Goal: Transaction & Acquisition: Download file/media

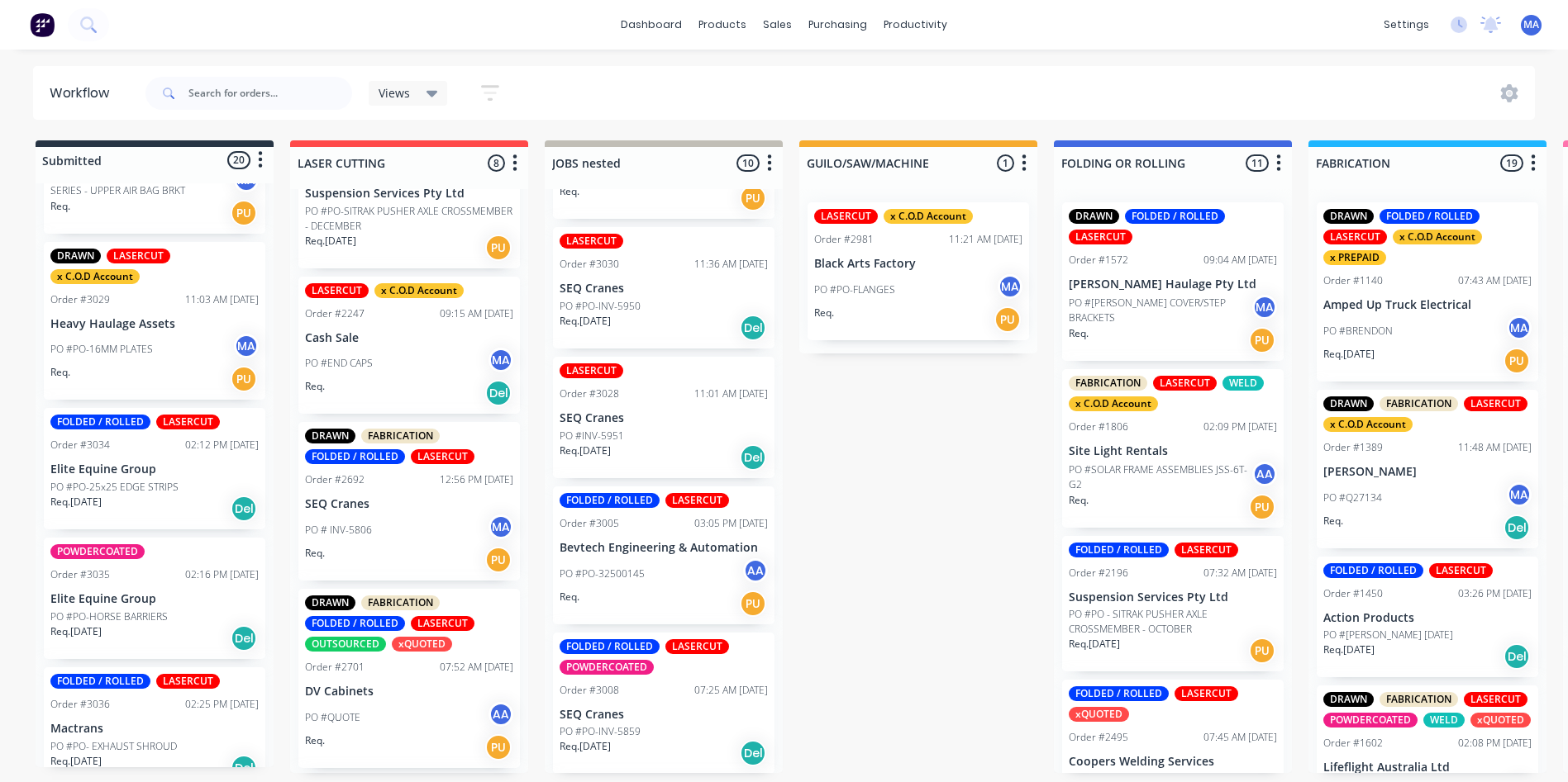
scroll to position [2483, 0]
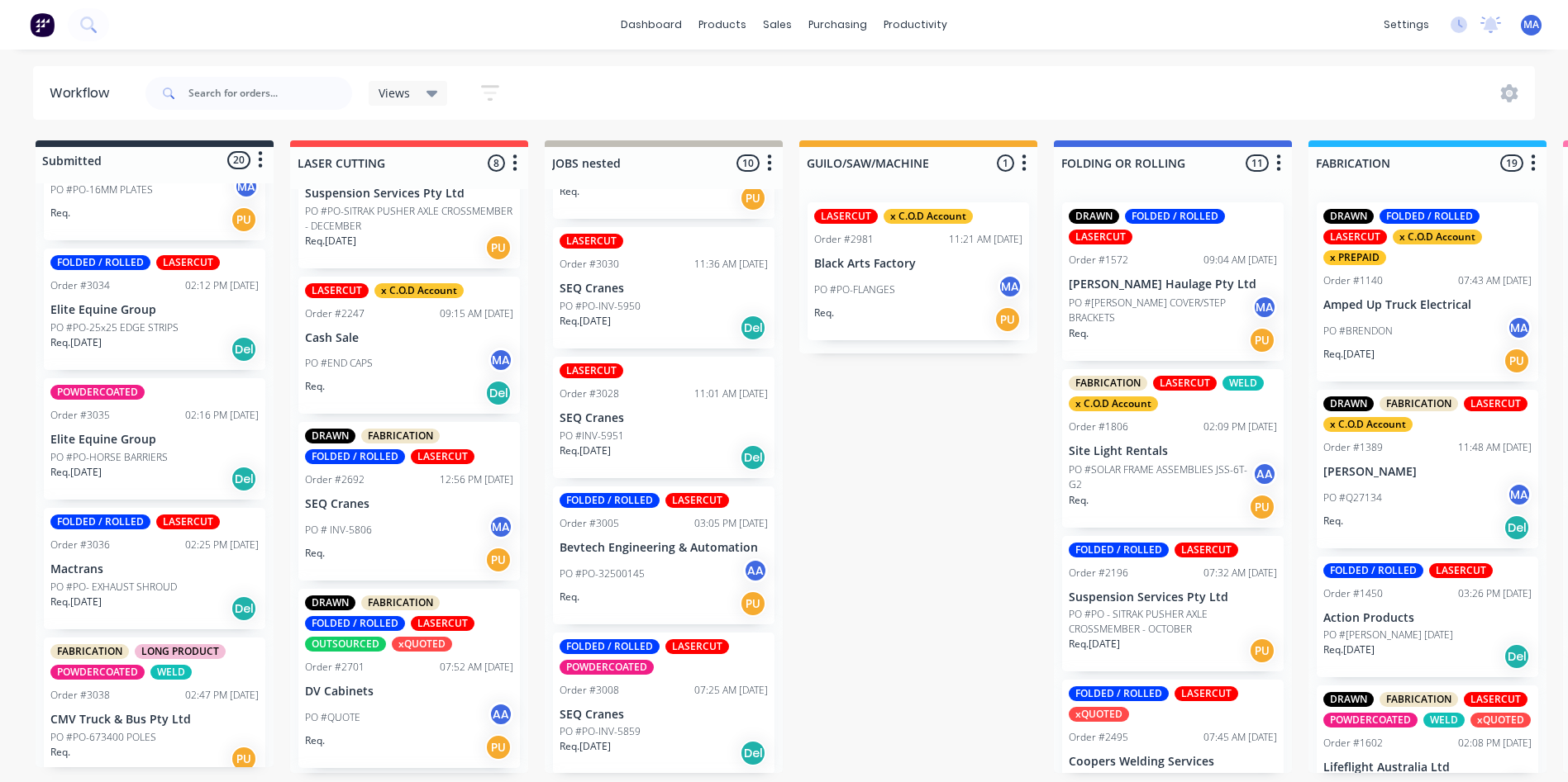
click at [184, 730] on div "PO #PO-673400 POLES" at bounding box center [155, 737] width 208 height 15
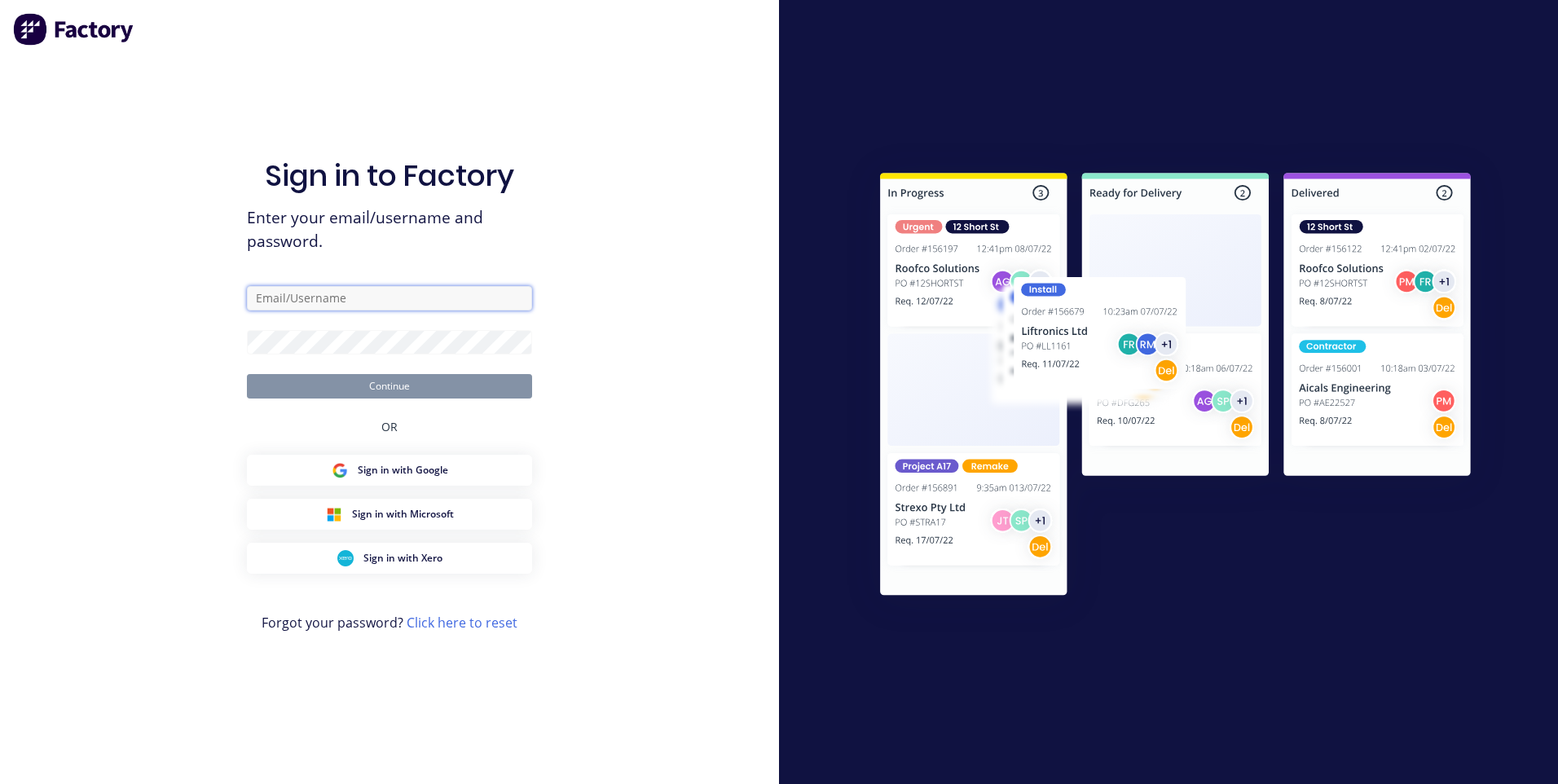
type input "[EMAIL_ADDRESS][DOMAIN_NAME]"
click at [387, 376] on button "Continue" at bounding box center [389, 386] width 285 height 24
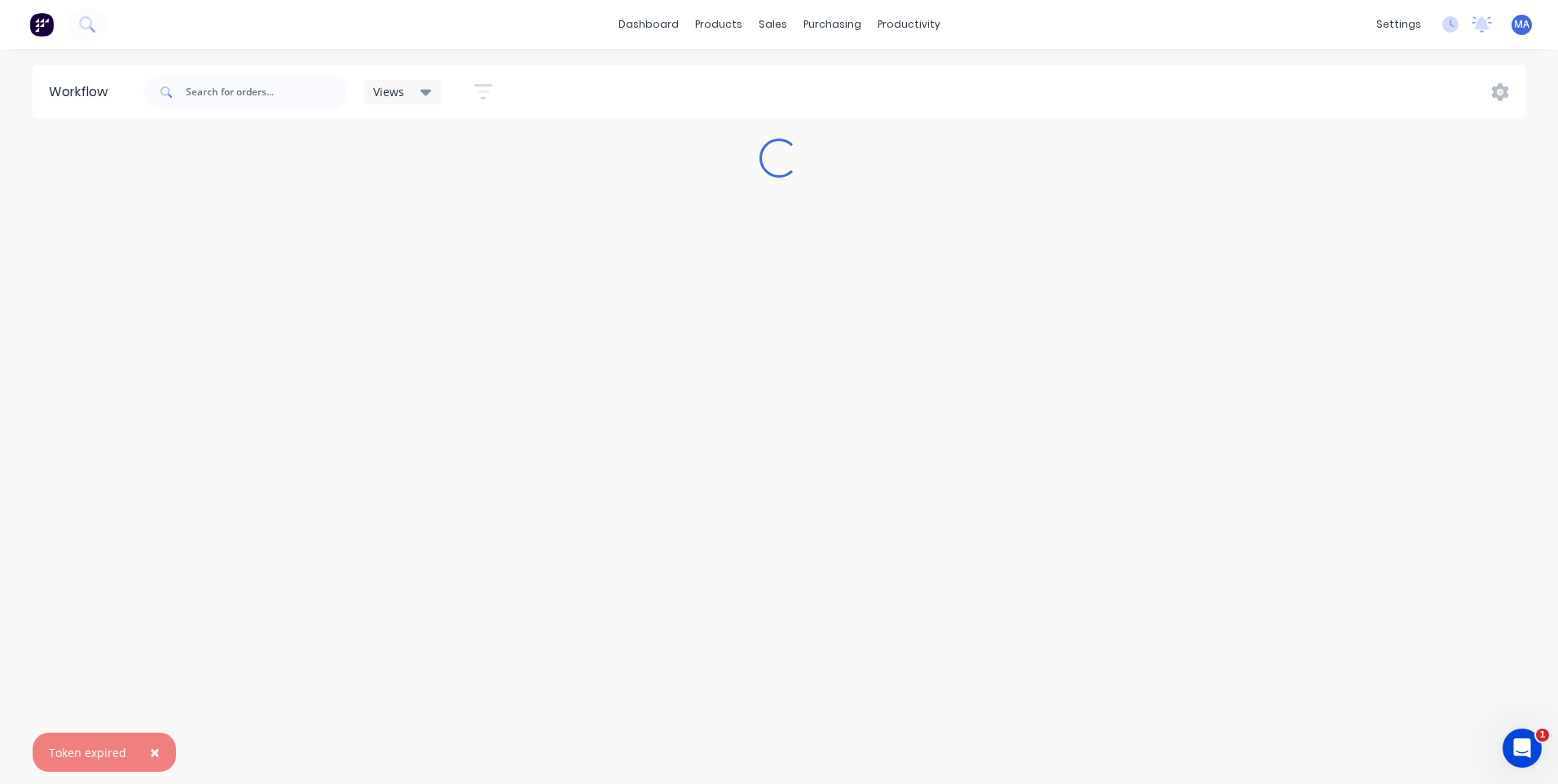
click at [154, 754] on span "×" at bounding box center [155, 752] width 10 height 23
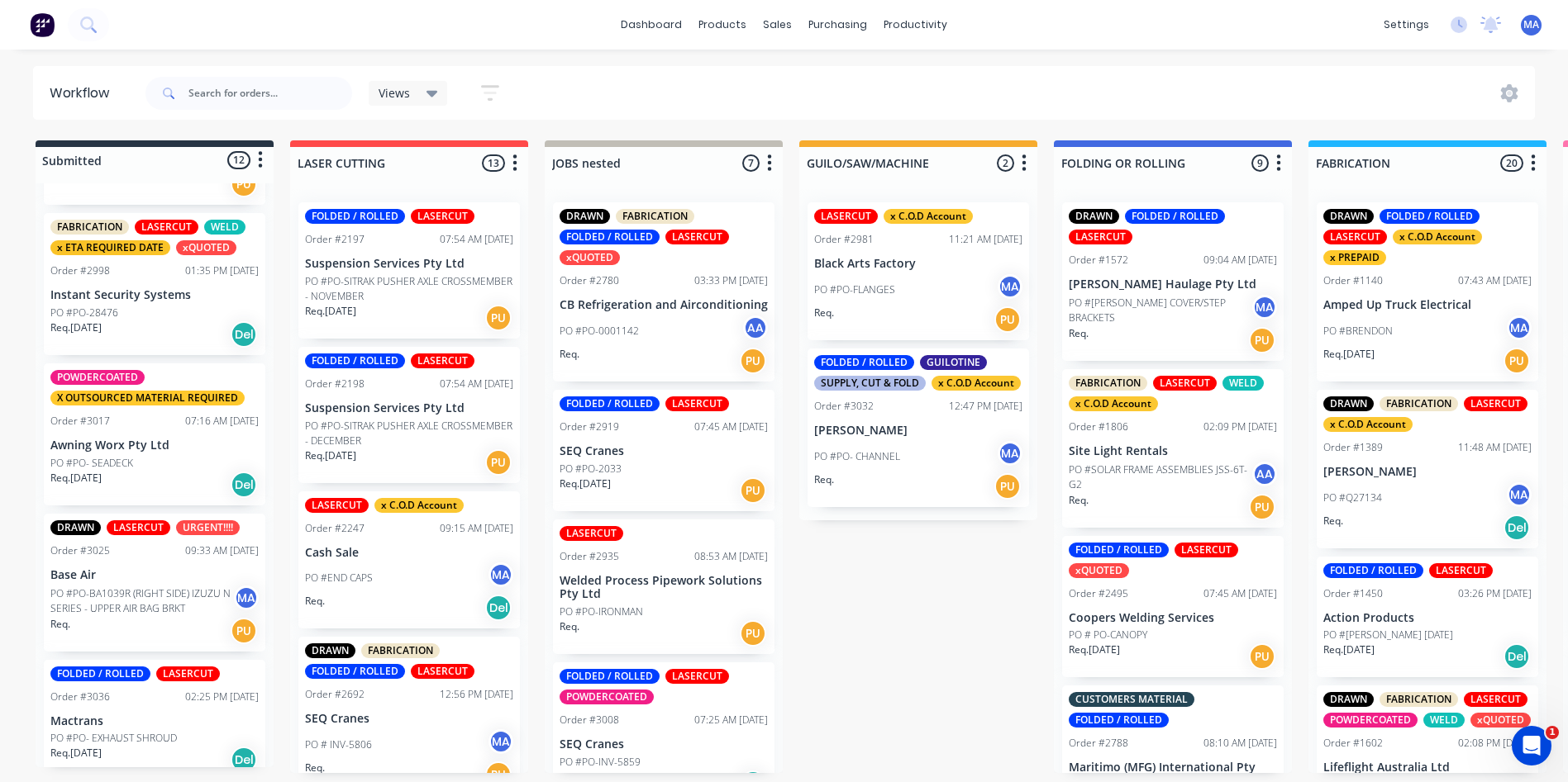
scroll to position [1221, 0]
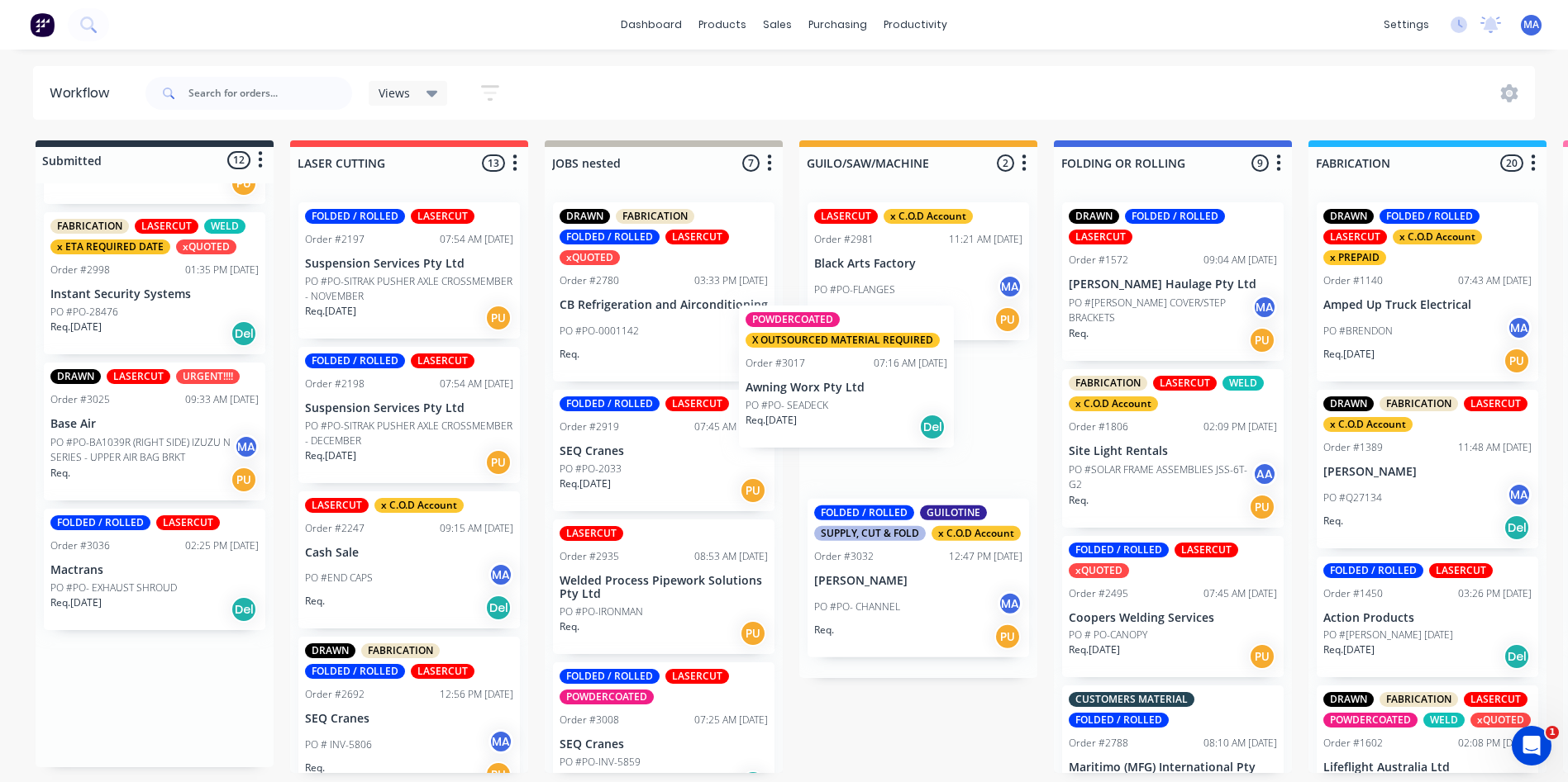
drag, startPoint x: 153, startPoint y: 448, endPoint x: 852, endPoint y: 403, distance: 700.4
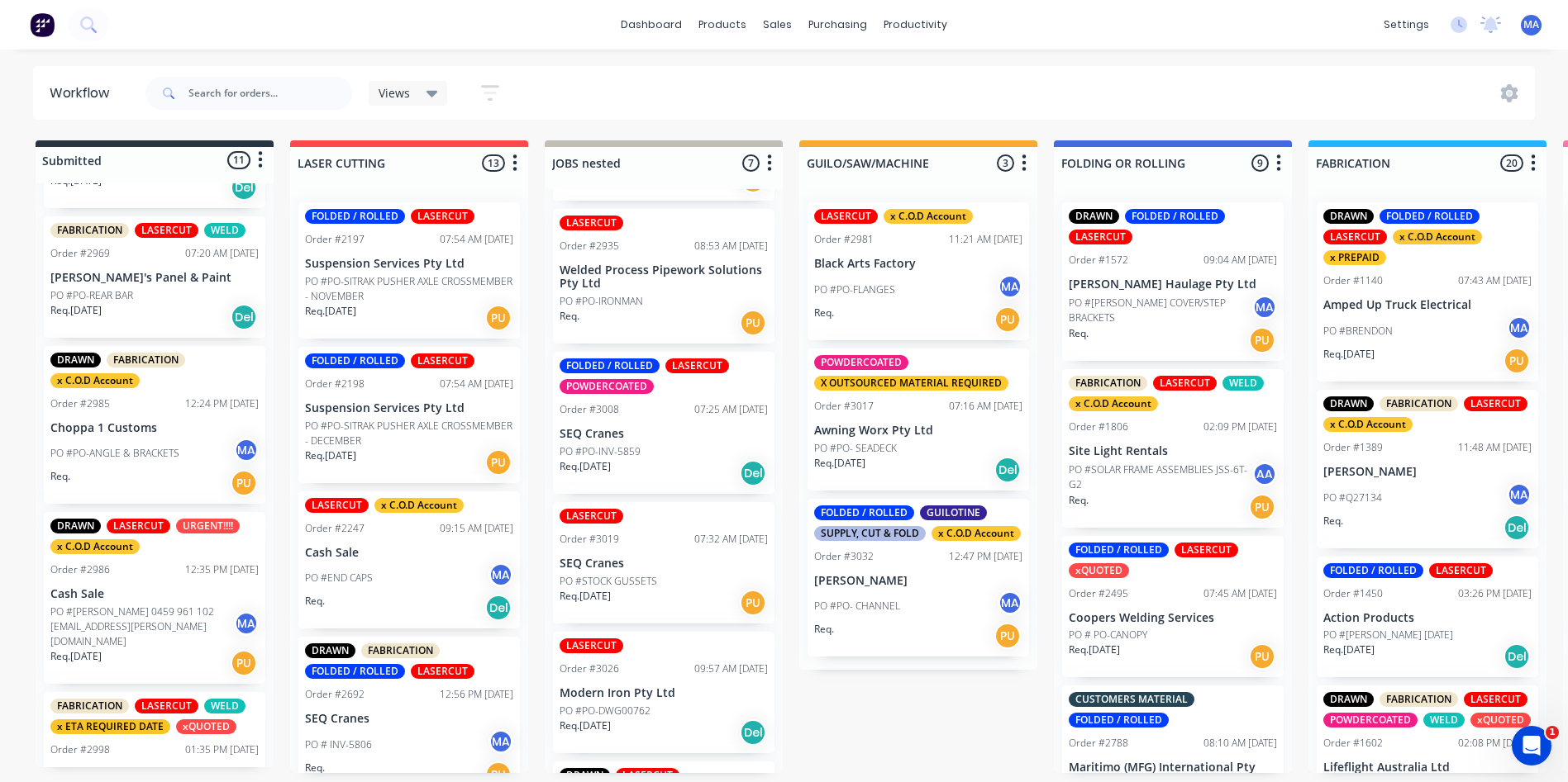
scroll to position [472, 0]
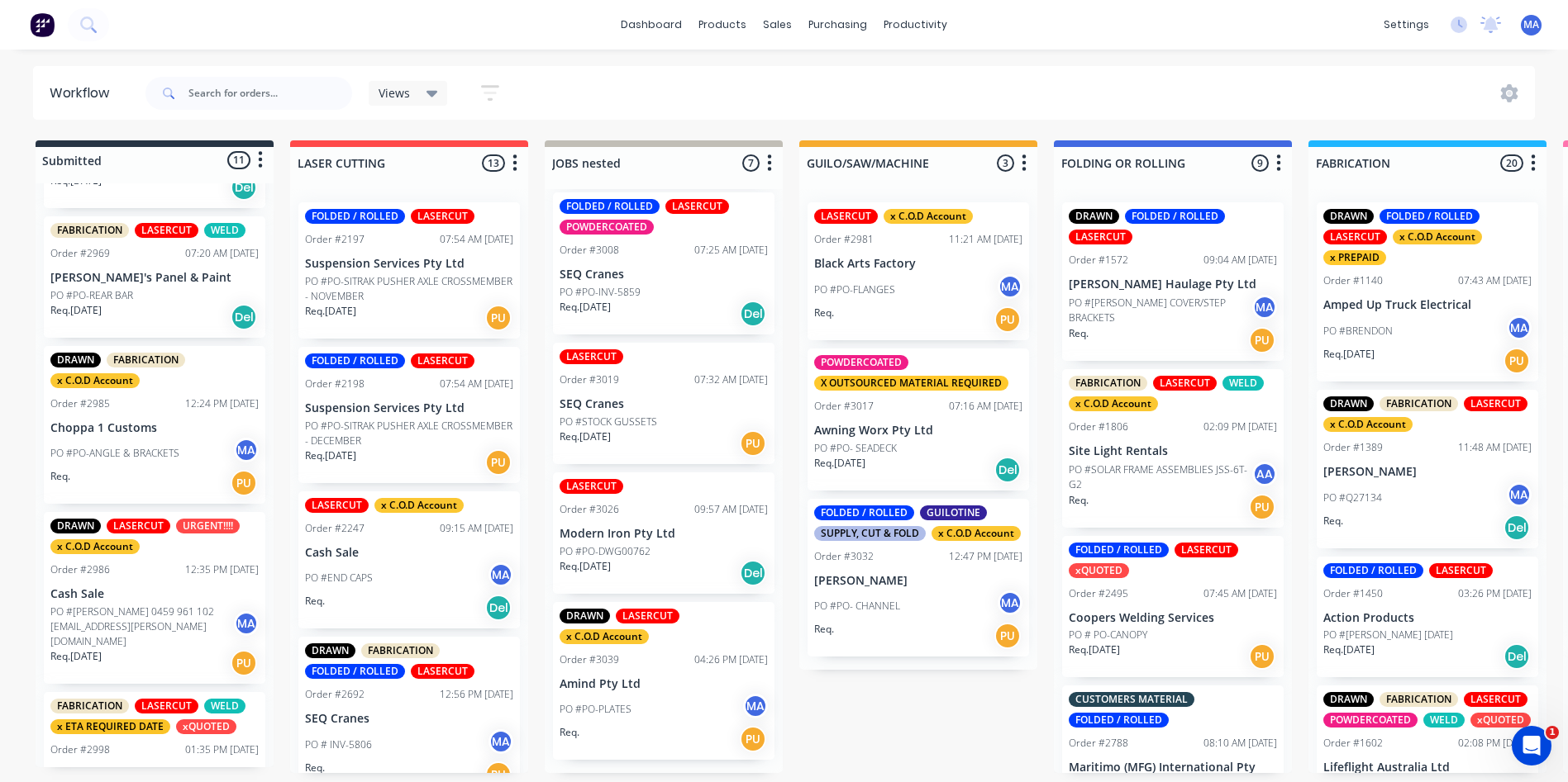
click at [651, 346] on div "DRAWN FABRICATION FOLDED / ROLLED LASERCUT xQUOTED Order #2780 03:33 PM [DATE] …" at bounding box center [664, 481] width 238 height 584
click at [656, 321] on div "Req. [DATE] Del" at bounding box center [664, 313] width 208 height 28
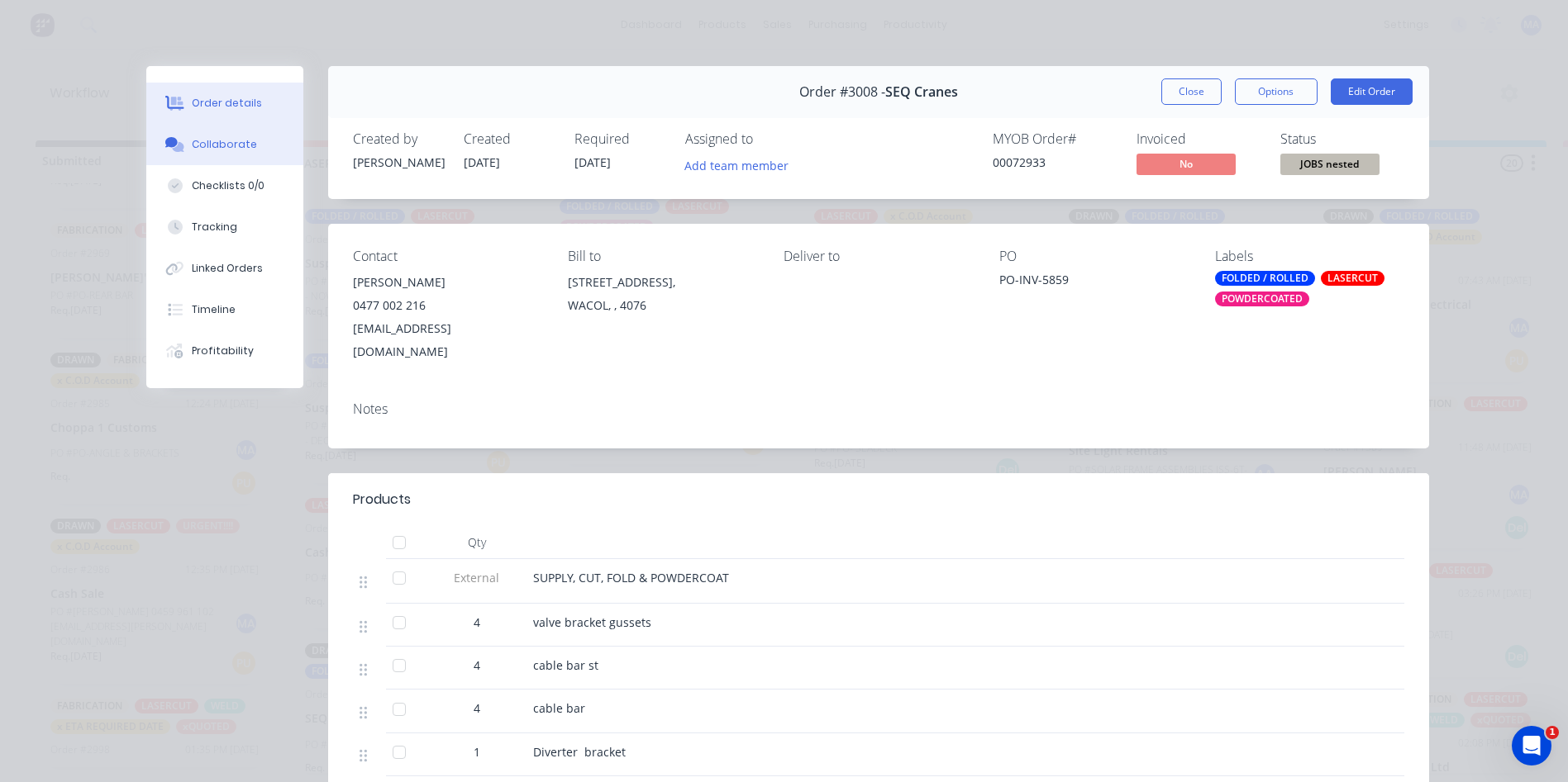
click at [237, 144] on div "Collaborate" at bounding box center [225, 144] width 65 height 15
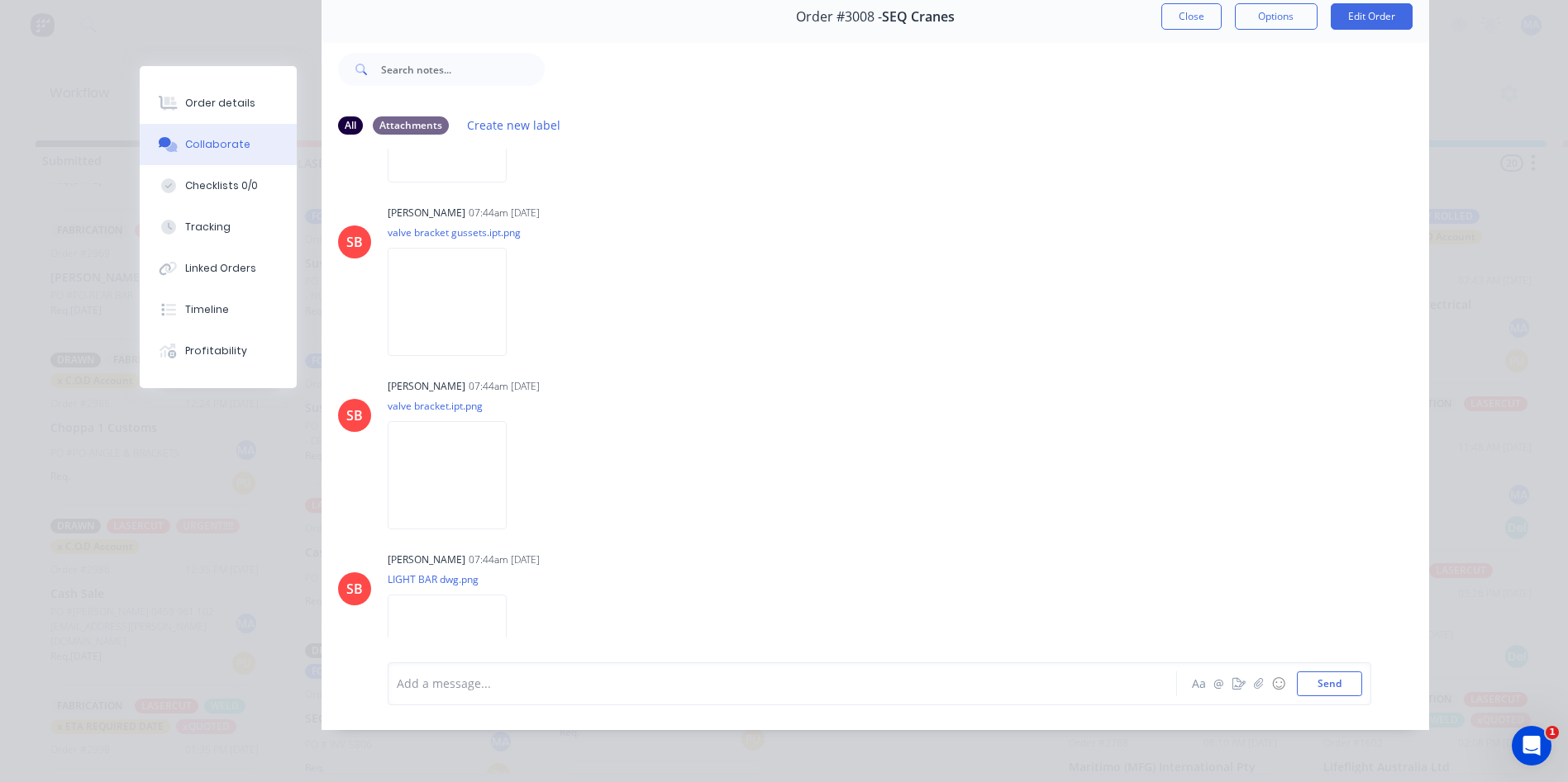
scroll to position [1809, 0]
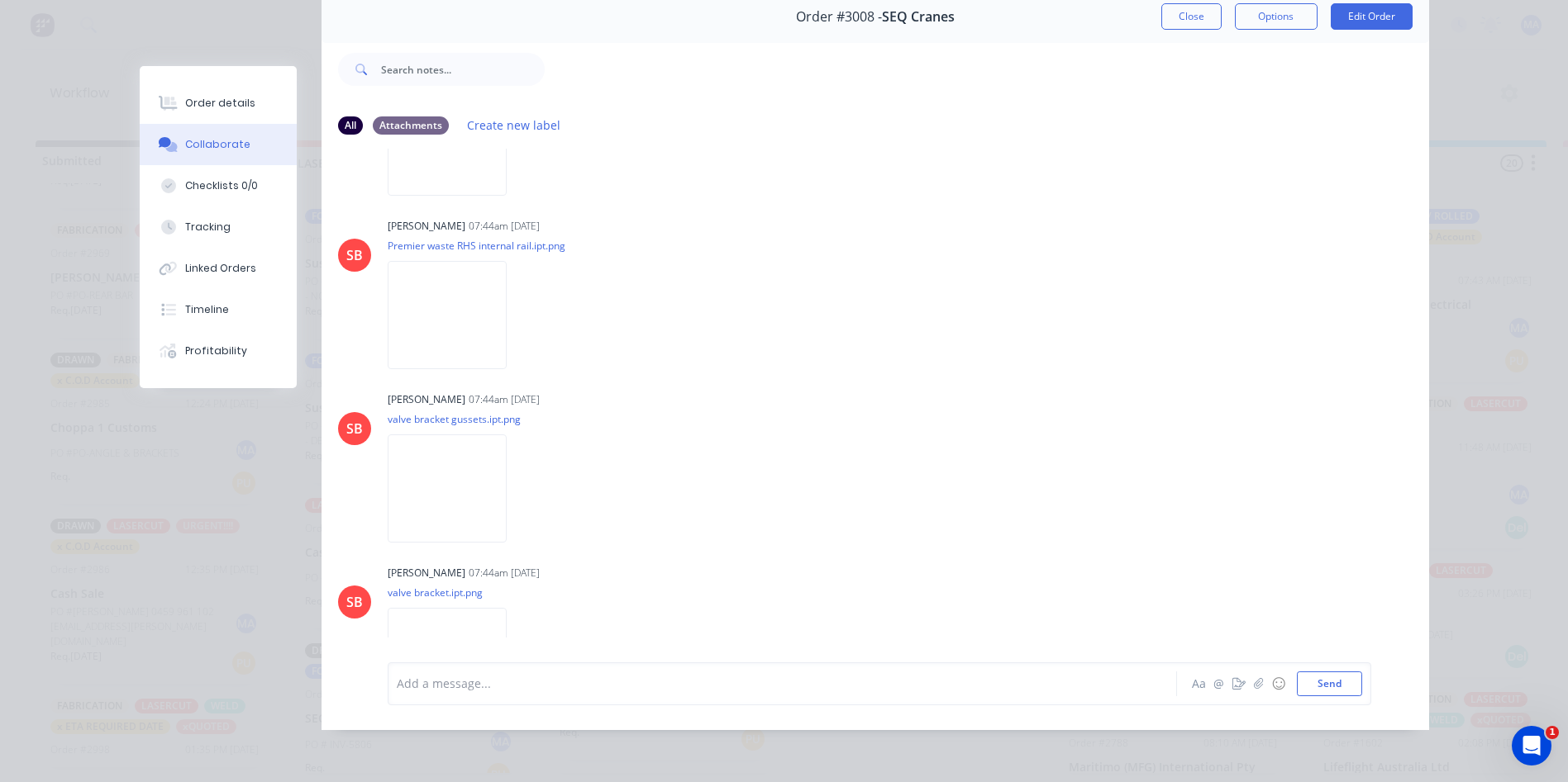
click at [1201, 22] on div "Order #3008 - SEQ Cranes Close Options Edit Order" at bounding box center [875, 16] width 1108 height 52
click at [1185, 14] on button "Close" at bounding box center [1191, 16] width 61 height 26
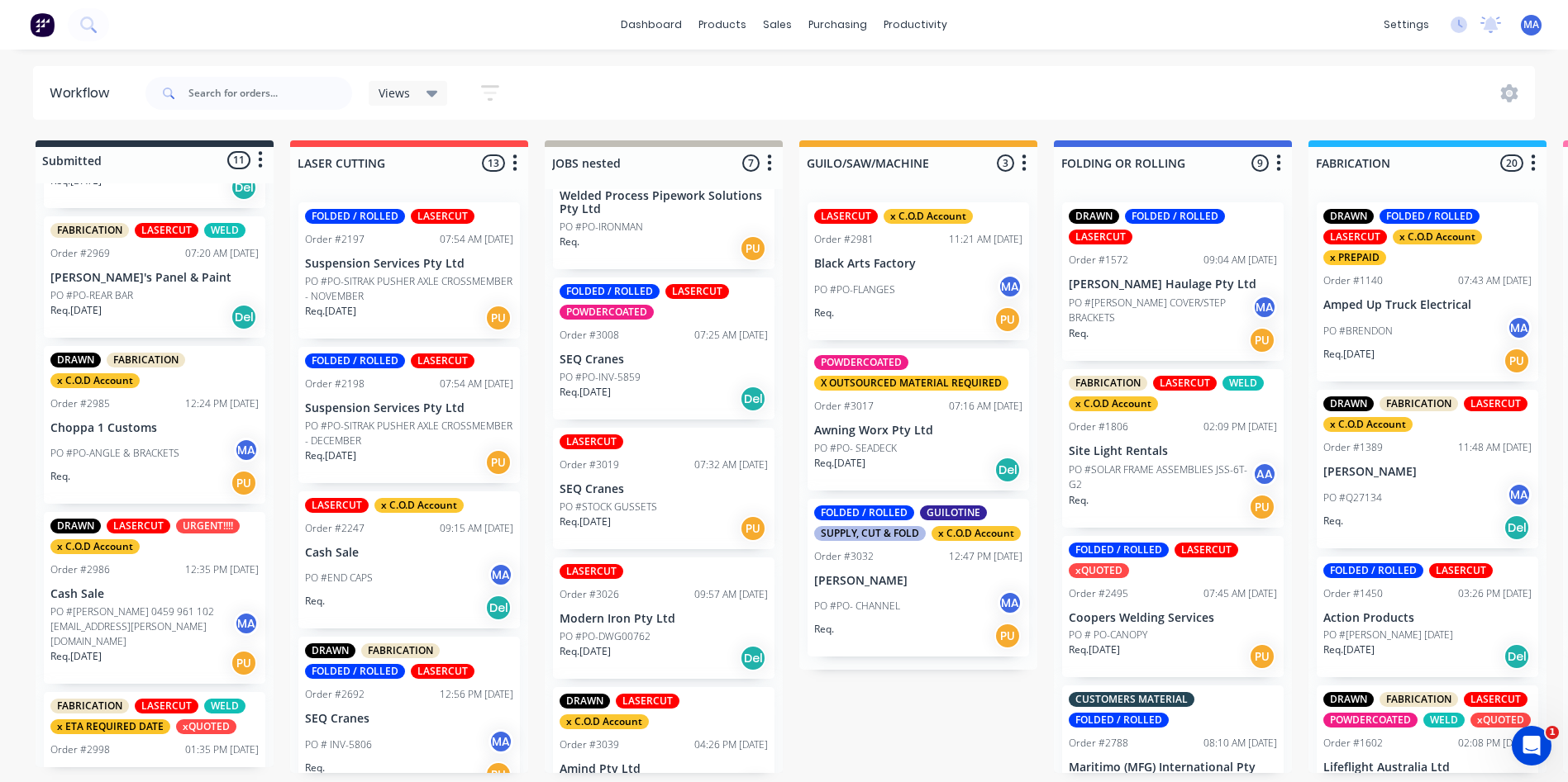
scroll to position [141, 0]
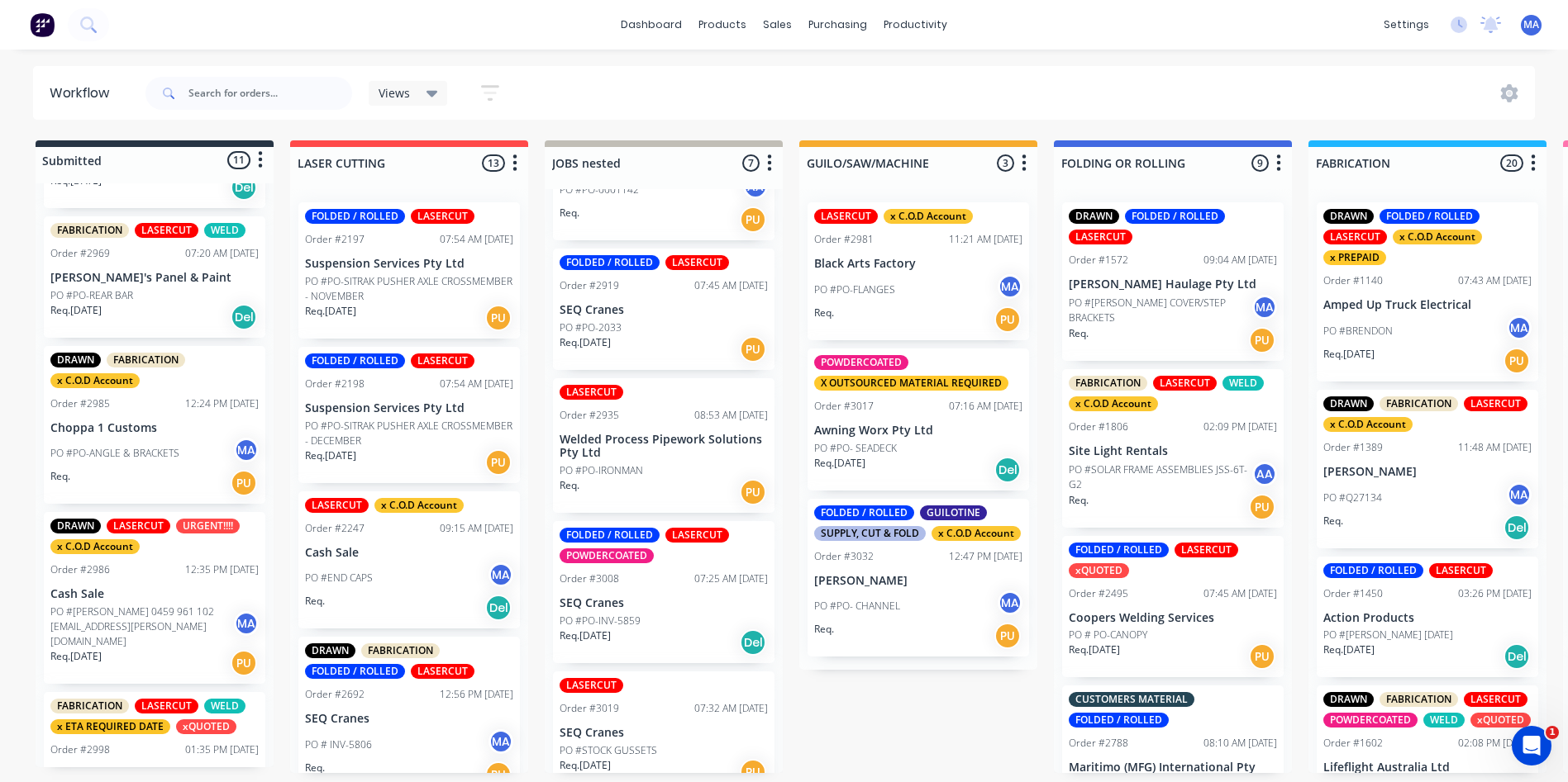
click at [666, 364] on div "Req. [DATE] PU" at bounding box center [664, 349] width 208 height 28
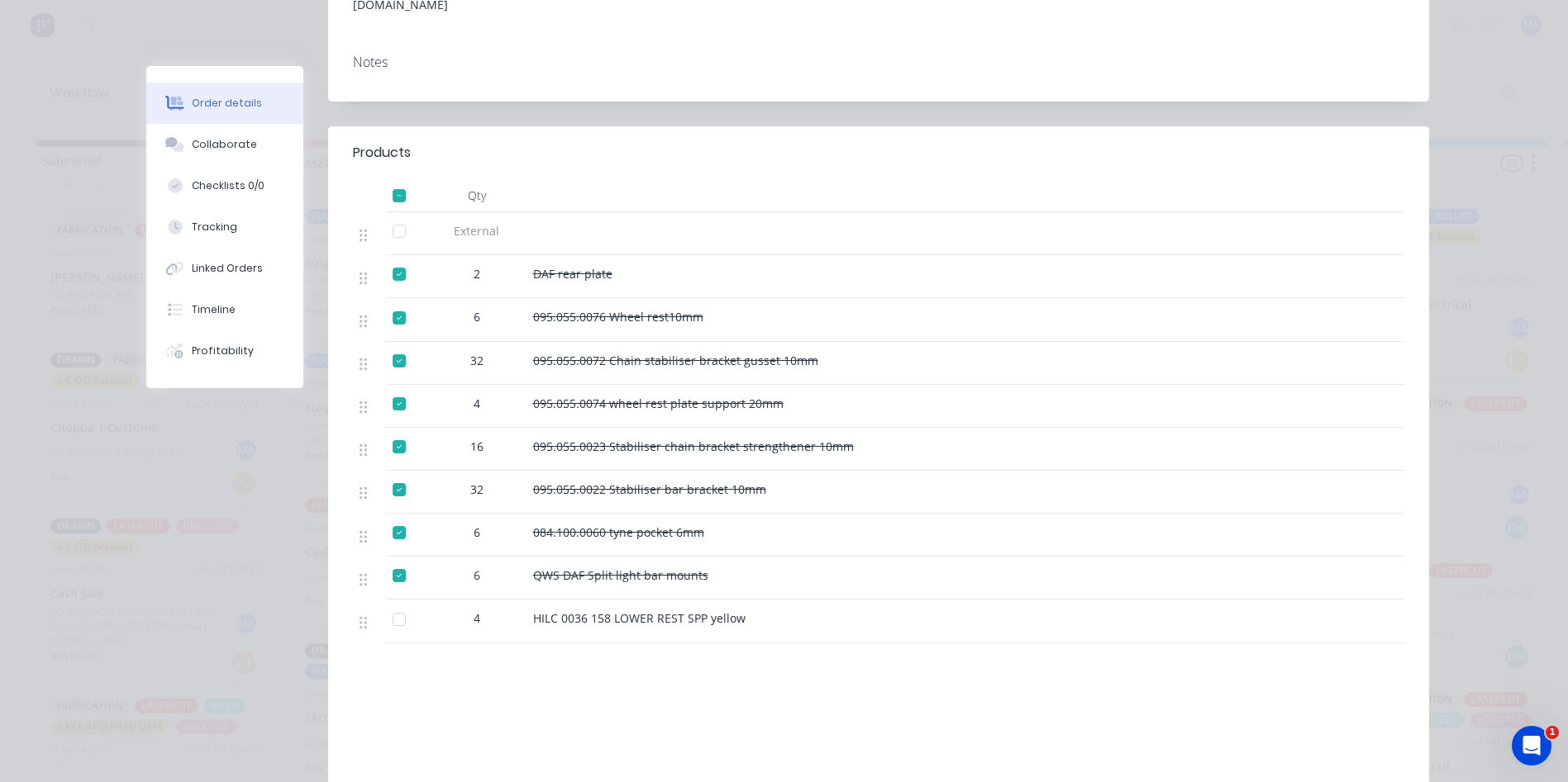
scroll to position [83, 0]
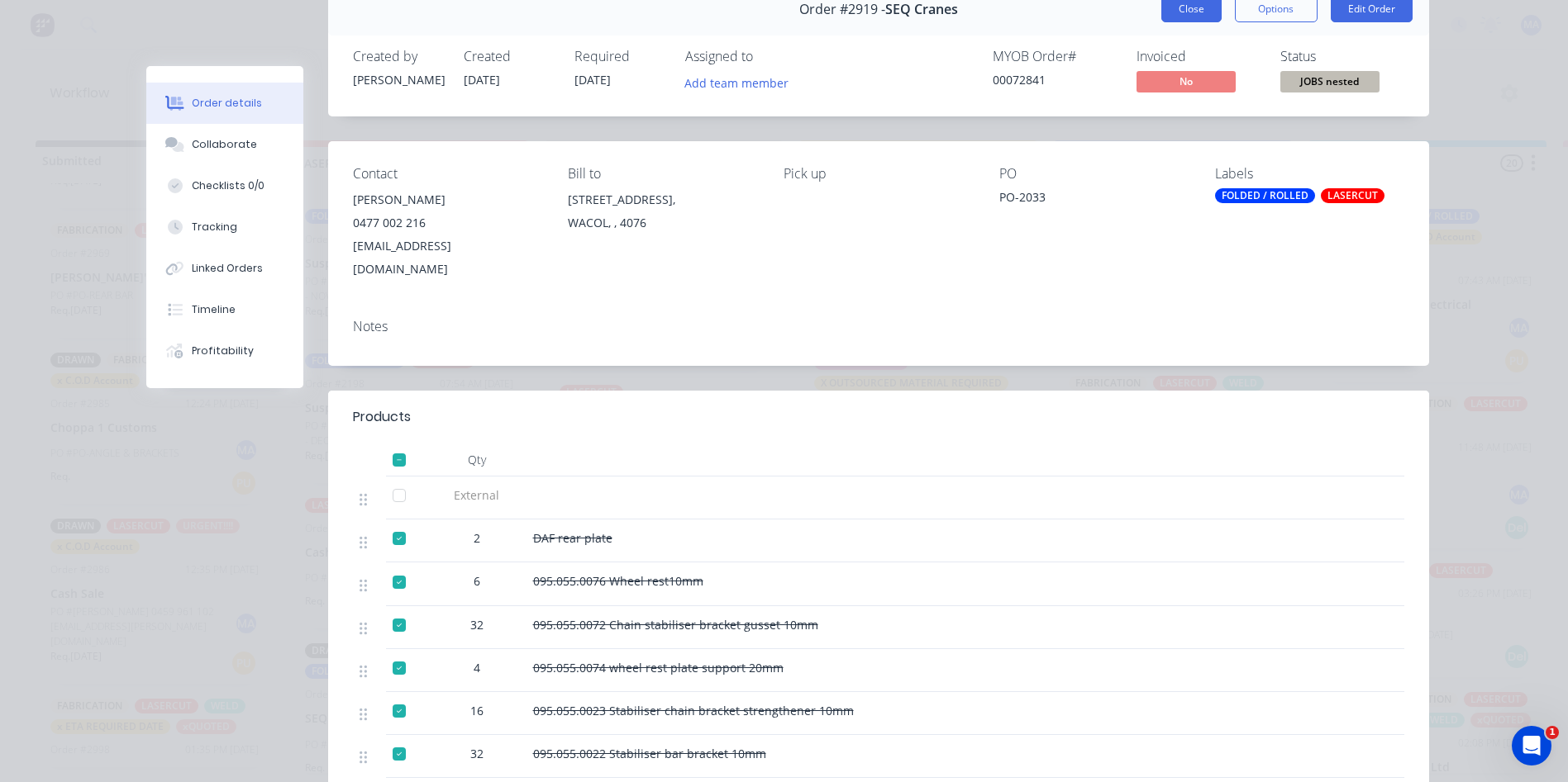
click at [1181, 14] on button "Close" at bounding box center [1191, 9] width 61 height 26
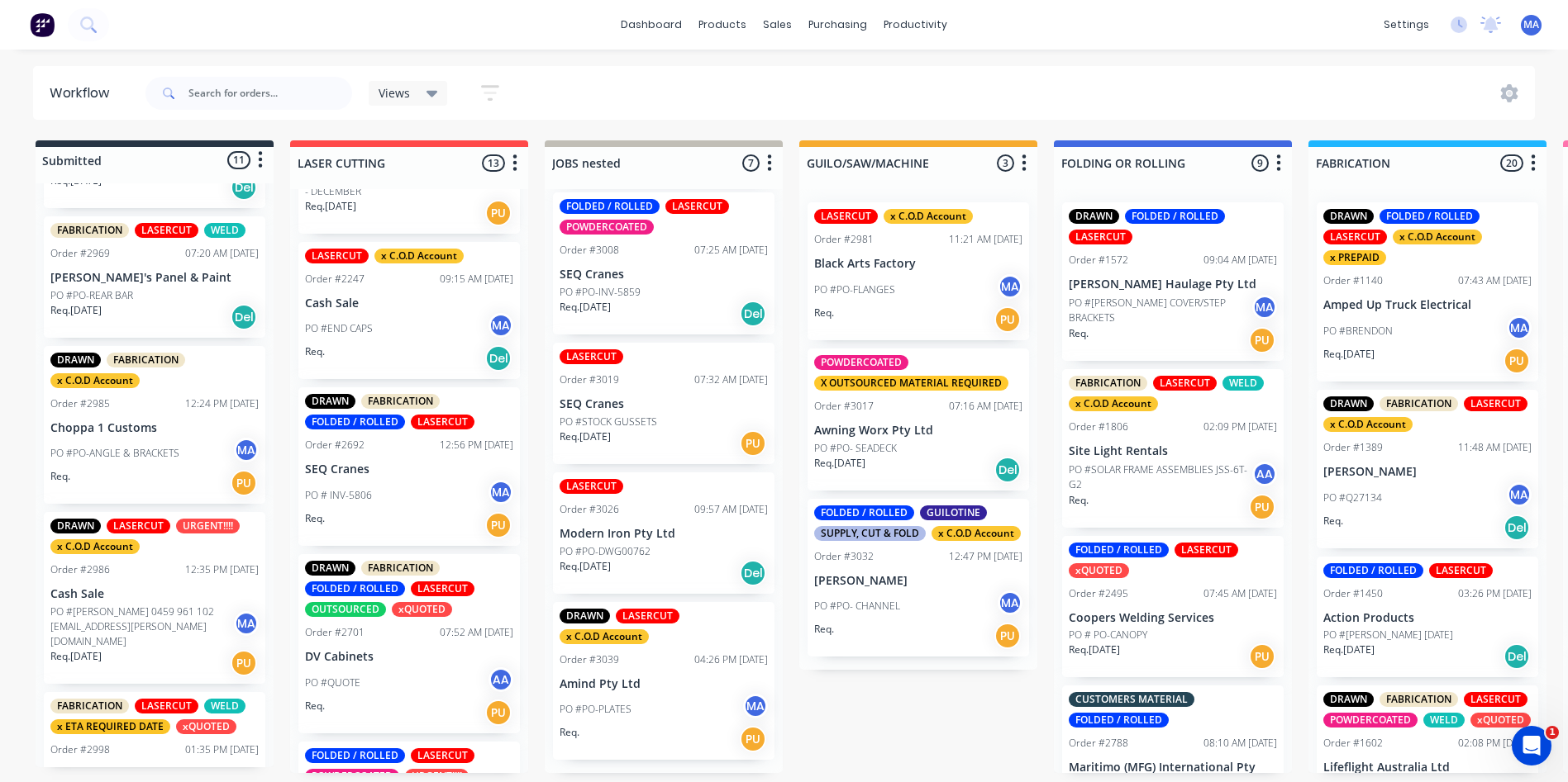
scroll to position [413, 0]
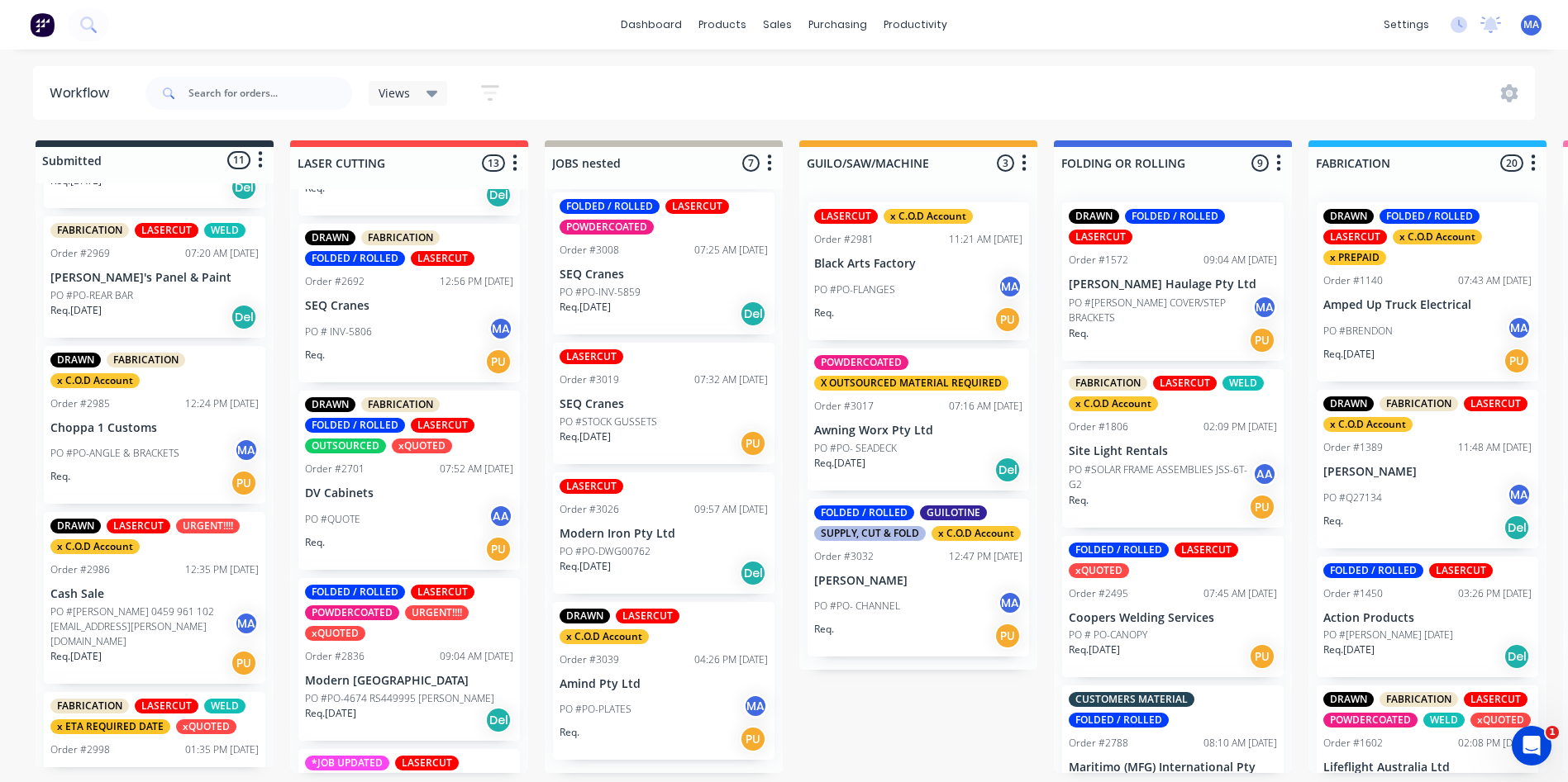
click at [409, 352] on div "Req. PU" at bounding box center [409, 361] width 208 height 28
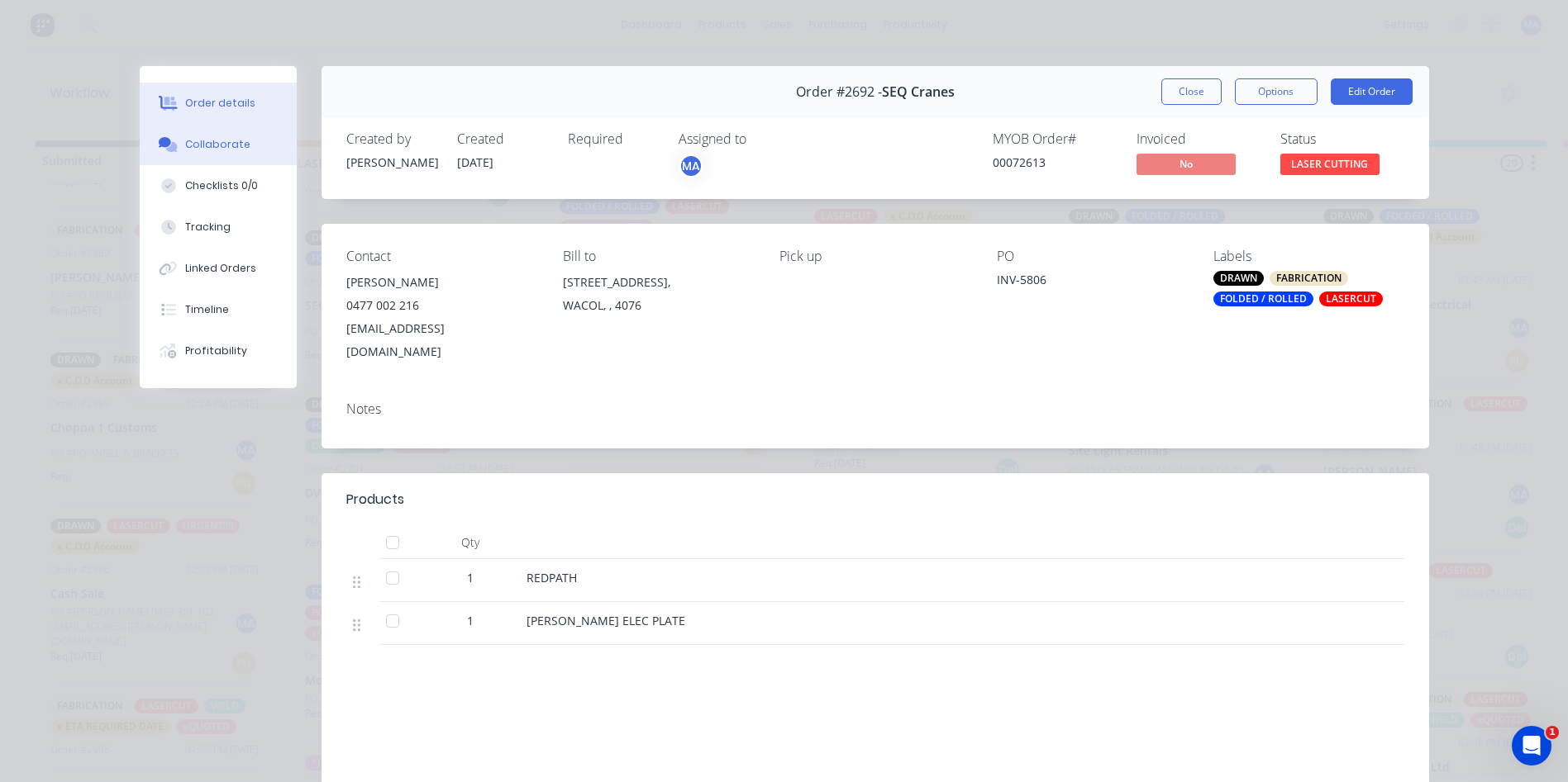
click at [230, 151] on div "Collaborate" at bounding box center [218, 144] width 65 height 15
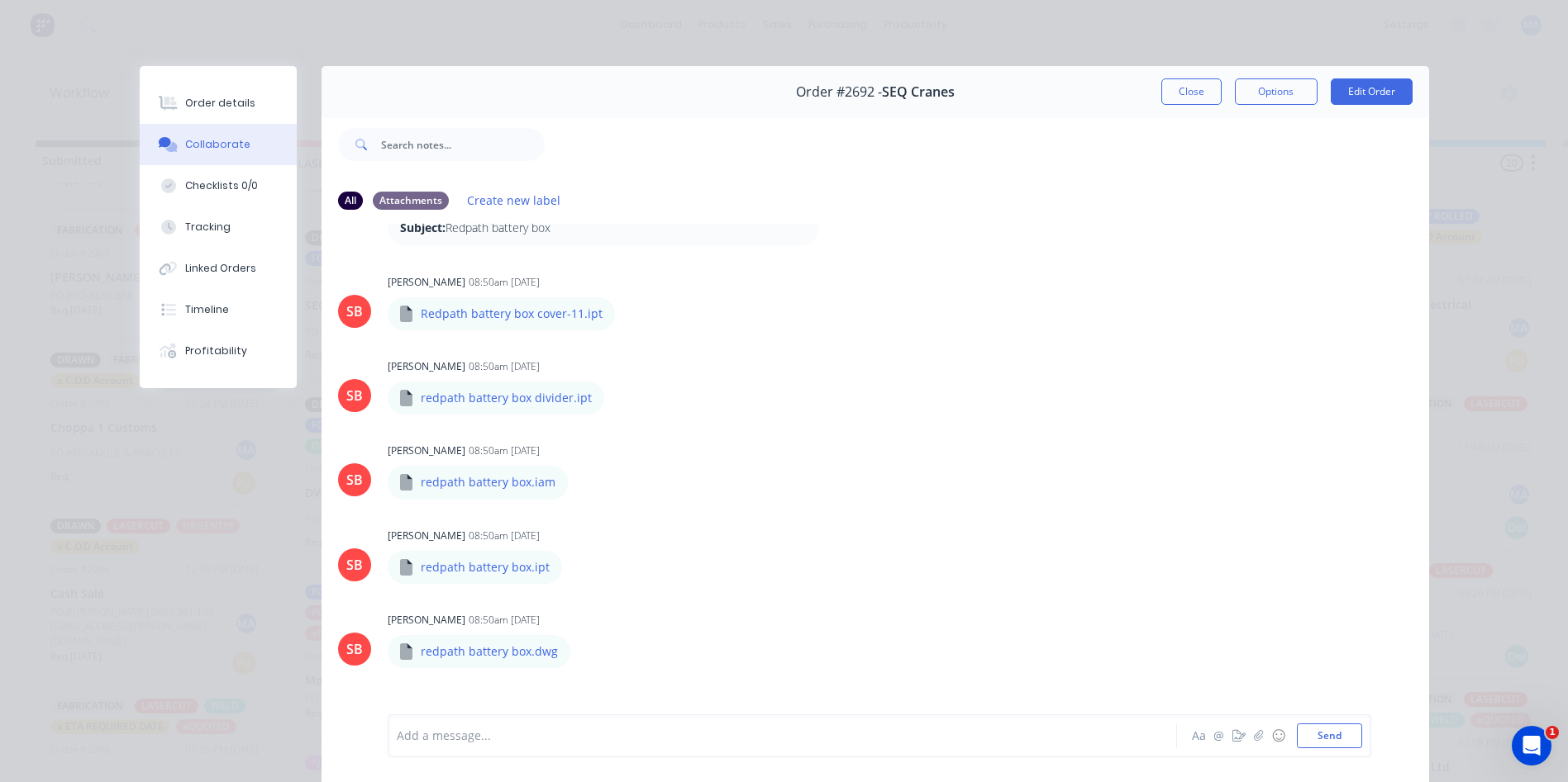
scroll to position [0, 0]
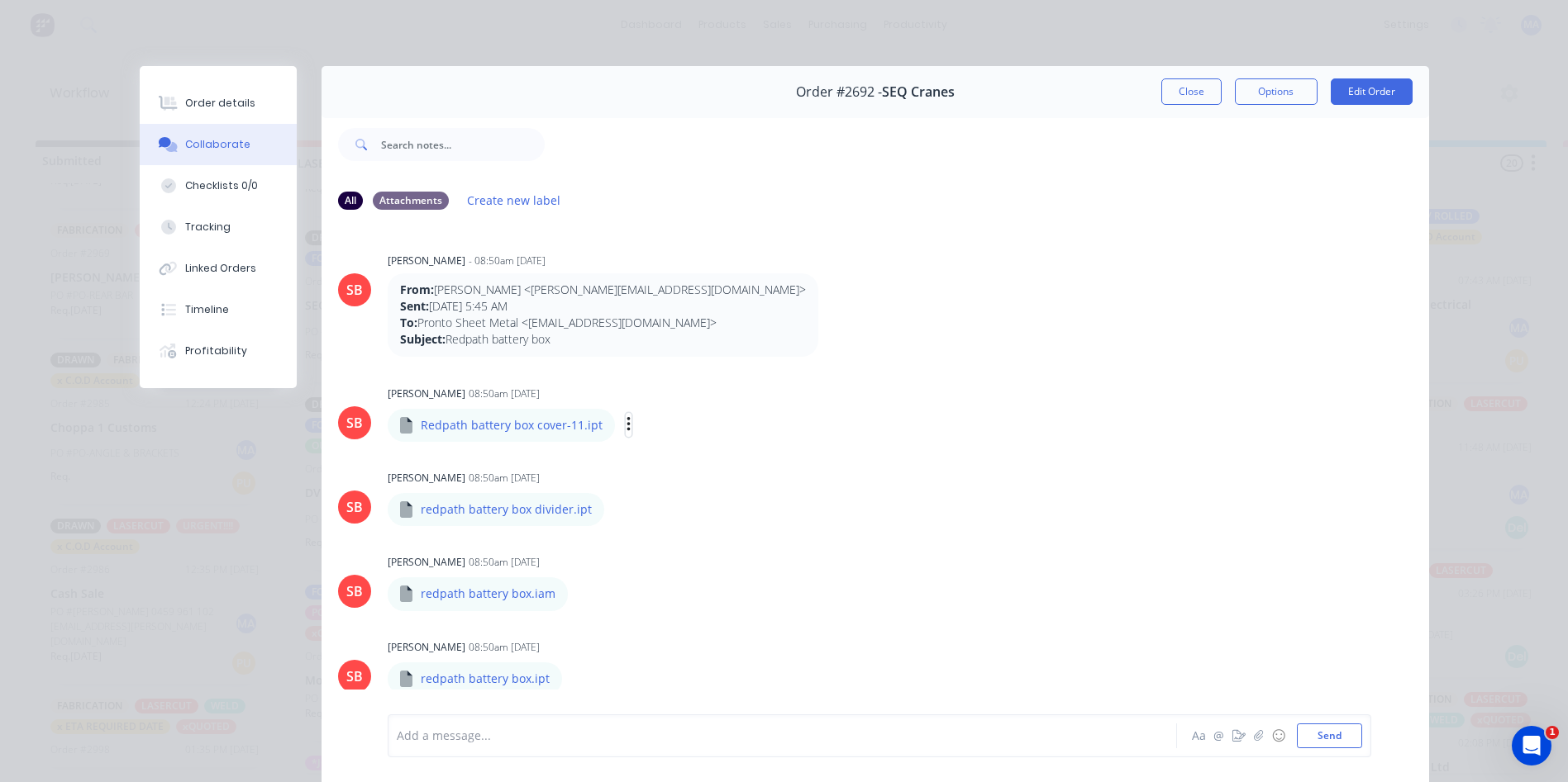
click at [627, 425] on icon "button" at bounding box center [629, 425] width 5 height 19
click at [681, 470] on button "Download" at bounding box center [737, 469] width 186 height 38
drag, startPoint x: 573, startPoint y: 427, endPoint x: 416, endPoint y: 425, distance: 157.0
click at [421, 425] on p "Redpath battery box cover-11.ipt" at bounding box center [512, 425] width 182 height 16
copy p "Redpath battery box cover-11"
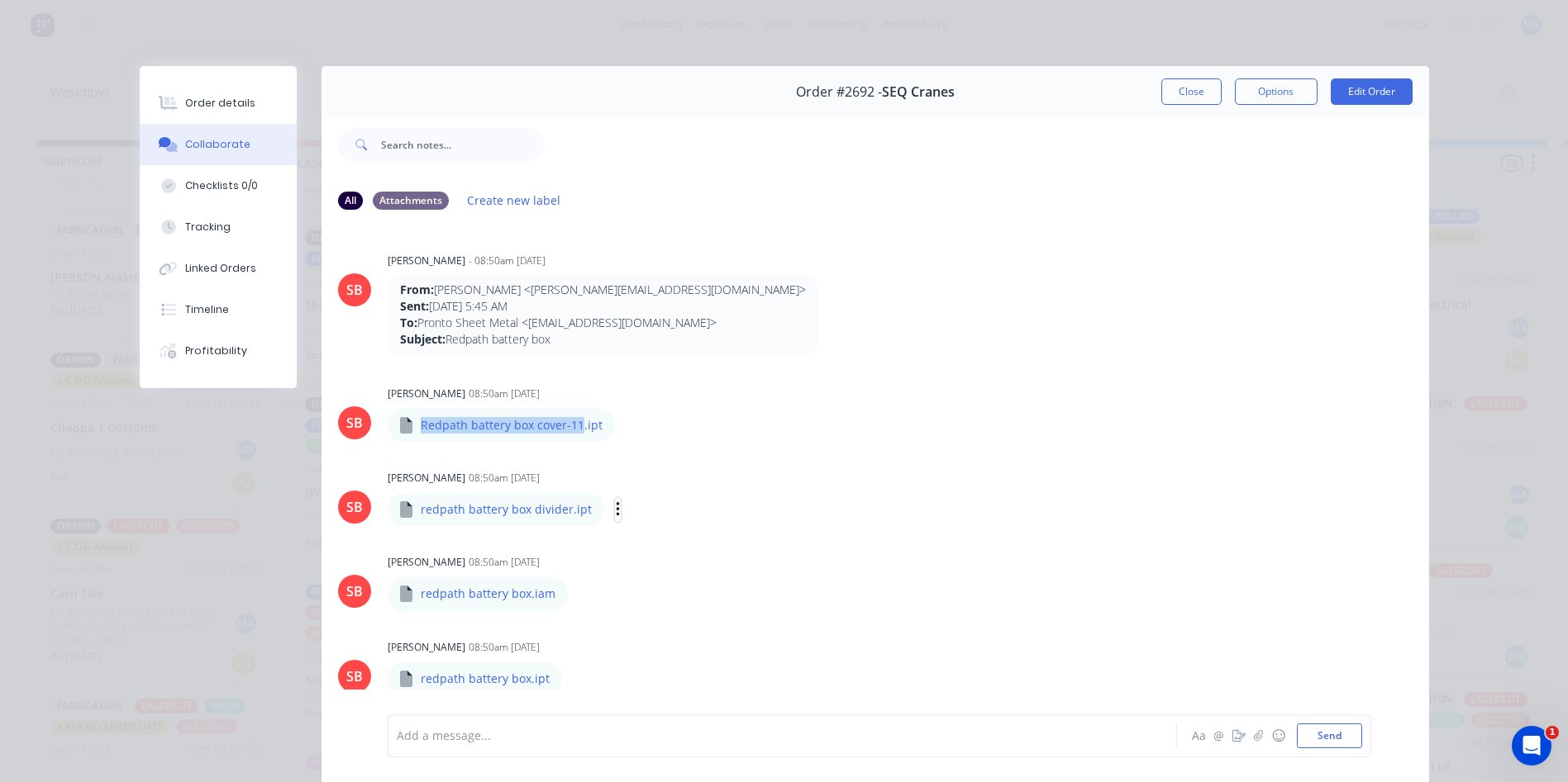
click at [616, 510] on icon "button" at bounding box center [617, 509] width 3 height 15
click at [653, 548] on button "Download" at bounding box center [726, 554] width 186 height 38
drag, startPoint x: 560, startPoint y: 508, endPoint x: 412, endPoint y: 516, distance: 148.2
click at [412, 516] on div "redpath battery box divider.ipt" at bounding box center [496, 510] width 217 height 33
copy p "redpath battery box divider"
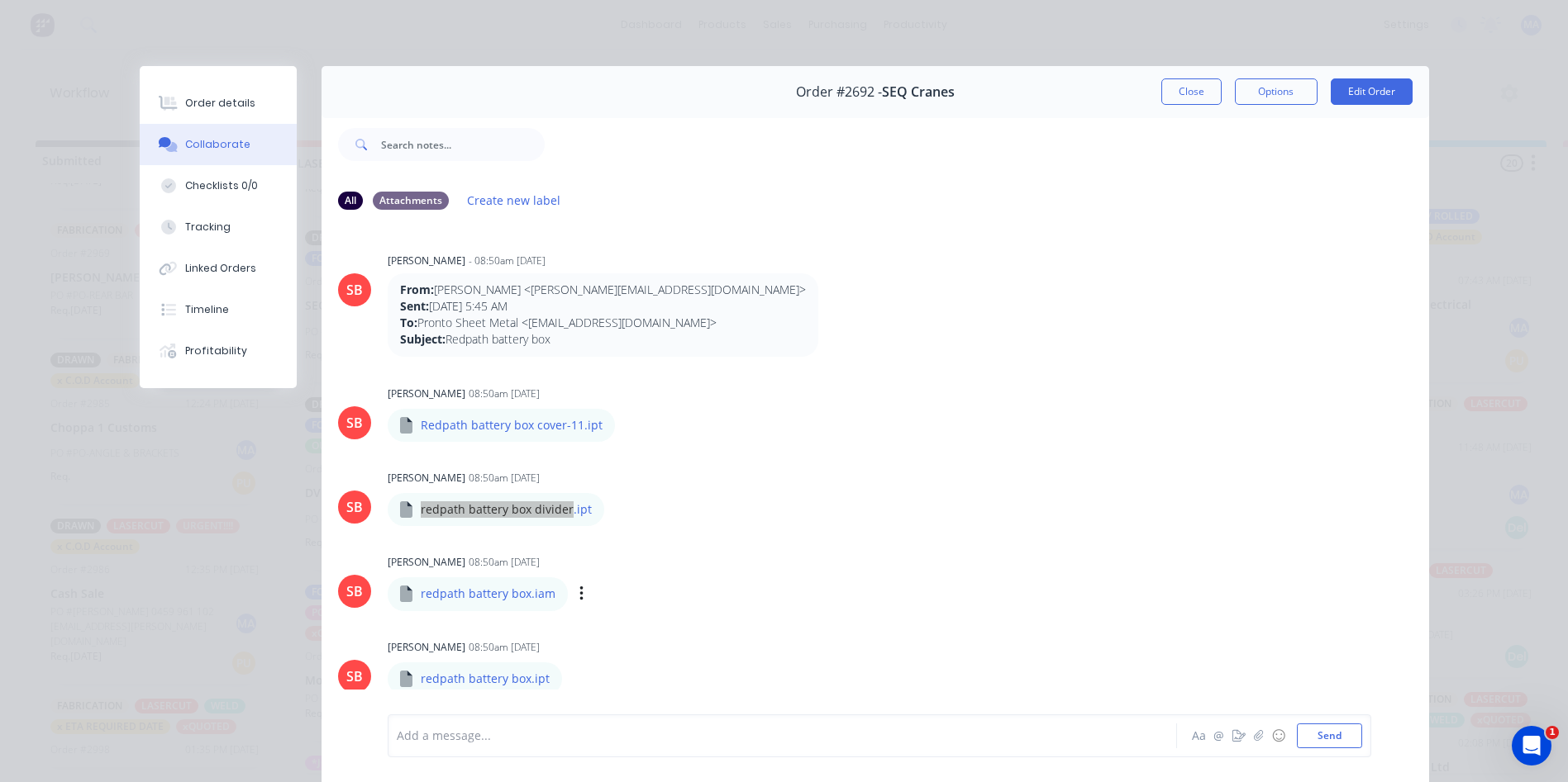
scroll to position [166, 0]
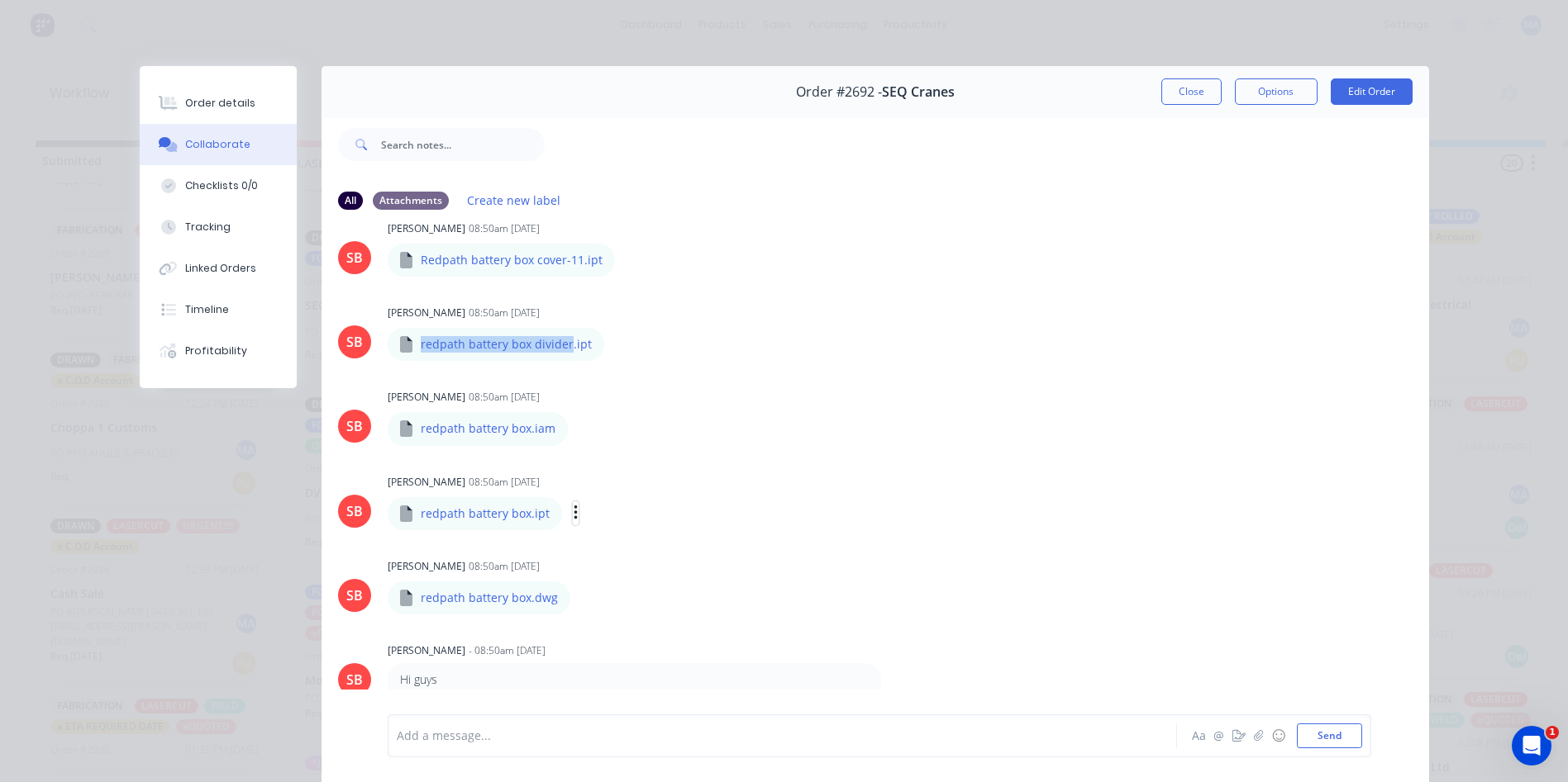
click at [574, 514] on icon "button" at bounding box center [576, 513] width 5 height 19
click at [619, 553] on button "Download" at bounding box center [684, 557] width 186 height 38
drag, startPoint x: 520, startPoint y: 432, endPoint x: 499, endPoint y: 488, distance: 59.8
click at [481, 440] on div "redpath battery box.iam" at bounding box center [477, 429] width 180 height 33
drag, startPoint x: 521, startPoint y: 519, endPoint x: 413, endPoint y: 522, distance: 108.0
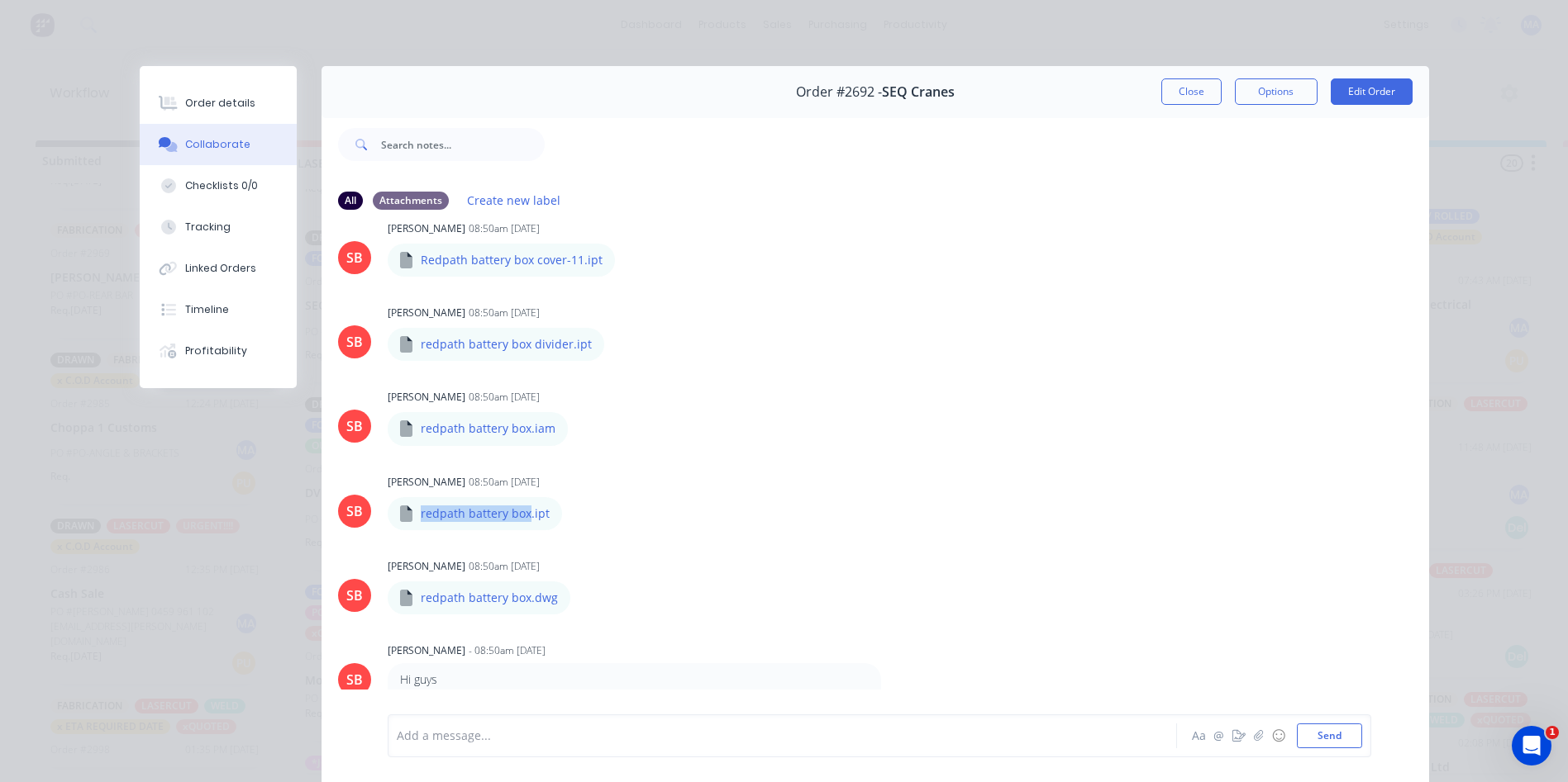
click at [413, 522] on div "redpath battery box.ipt" at bounding box center [475, 514] width 174 height 33
copy p "redpath battery box"
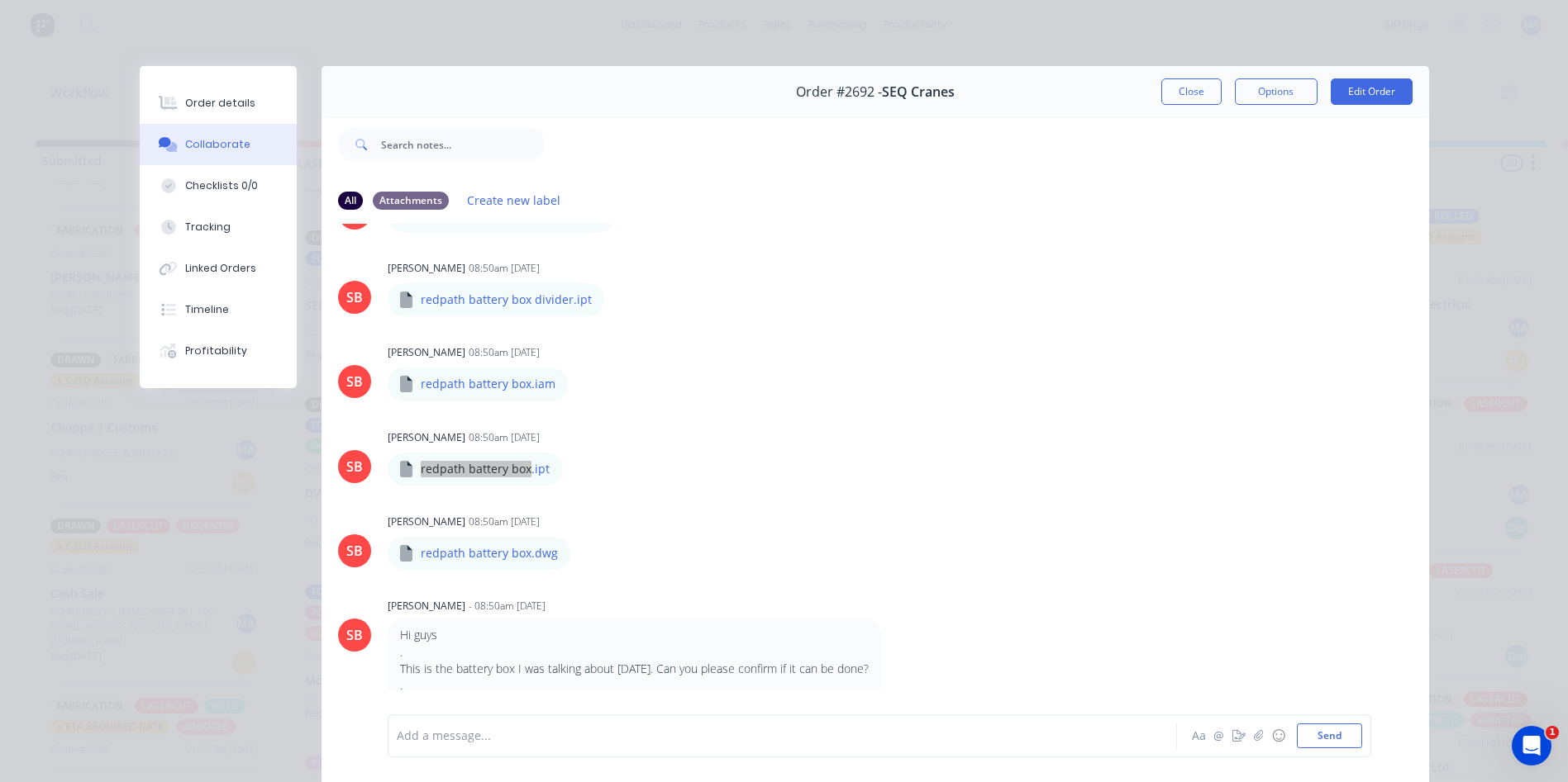
scroll to position [248, 0]
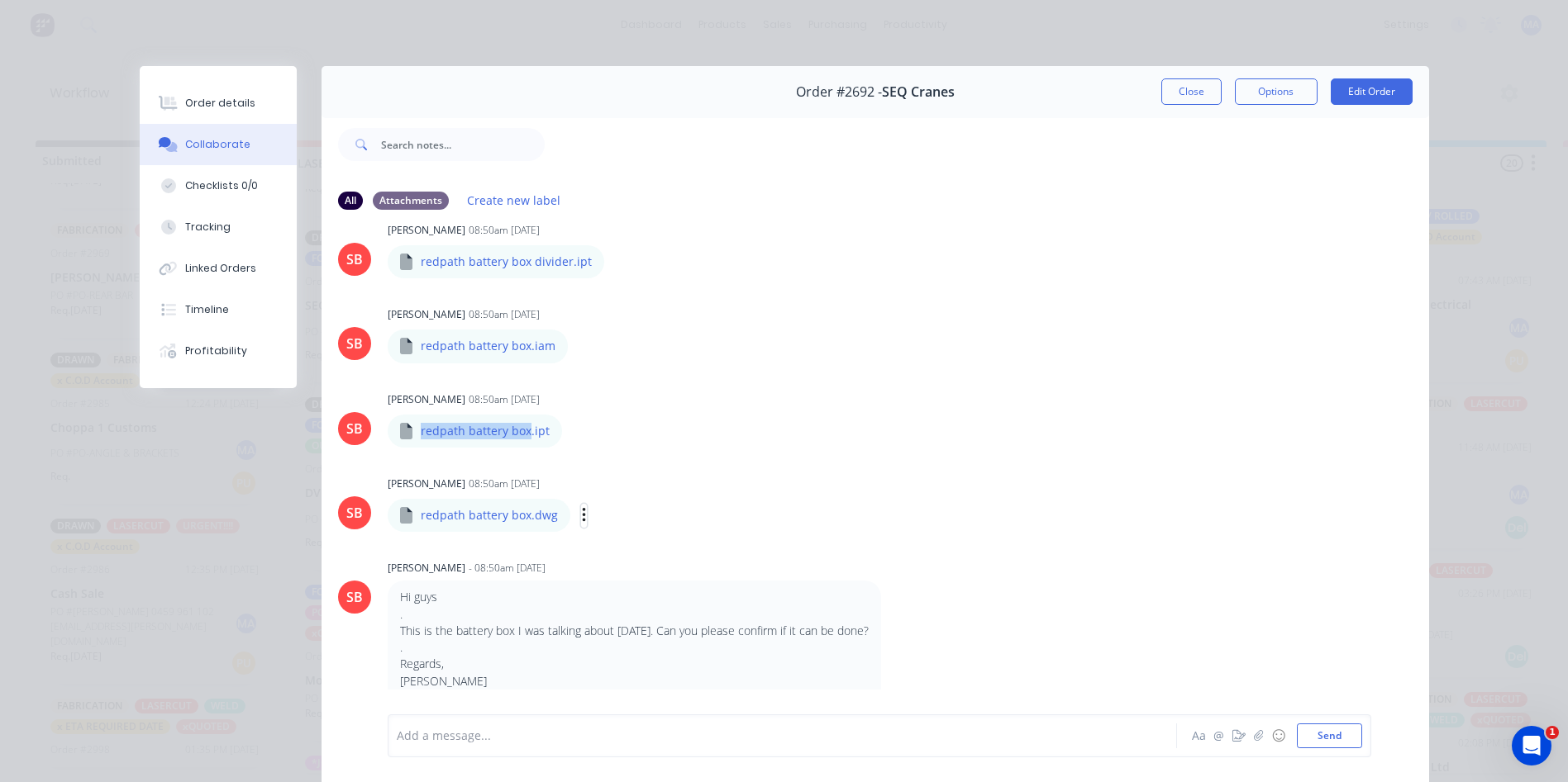
drag, startPoint x: 570, startPoint y: 511, endPoint x: 585, endPoint y: 519, distance: 17.0
click at [582, 511] on icon "button" at bounding box center [584, 516] width 5 height 19
click at [643, 550] on button "Download" at bounding box center [693, 560] width 186 height 38
click at [1253, 739] on icon "button" at bounding box center [1258, 736] width 10 height 12
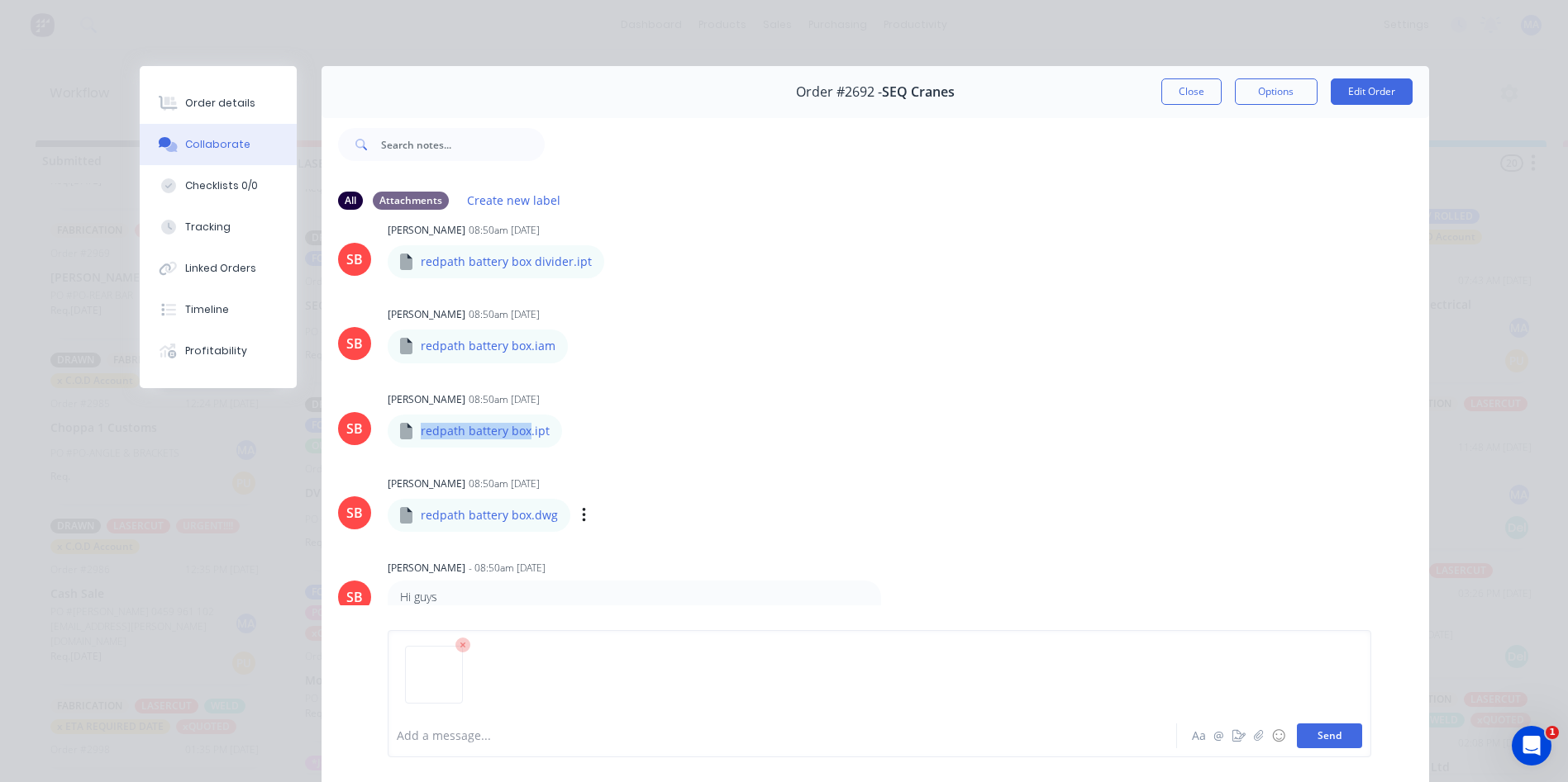
click at [1309, 736] on button "Send" at bounding box center [1329, 736] width 65 height 25
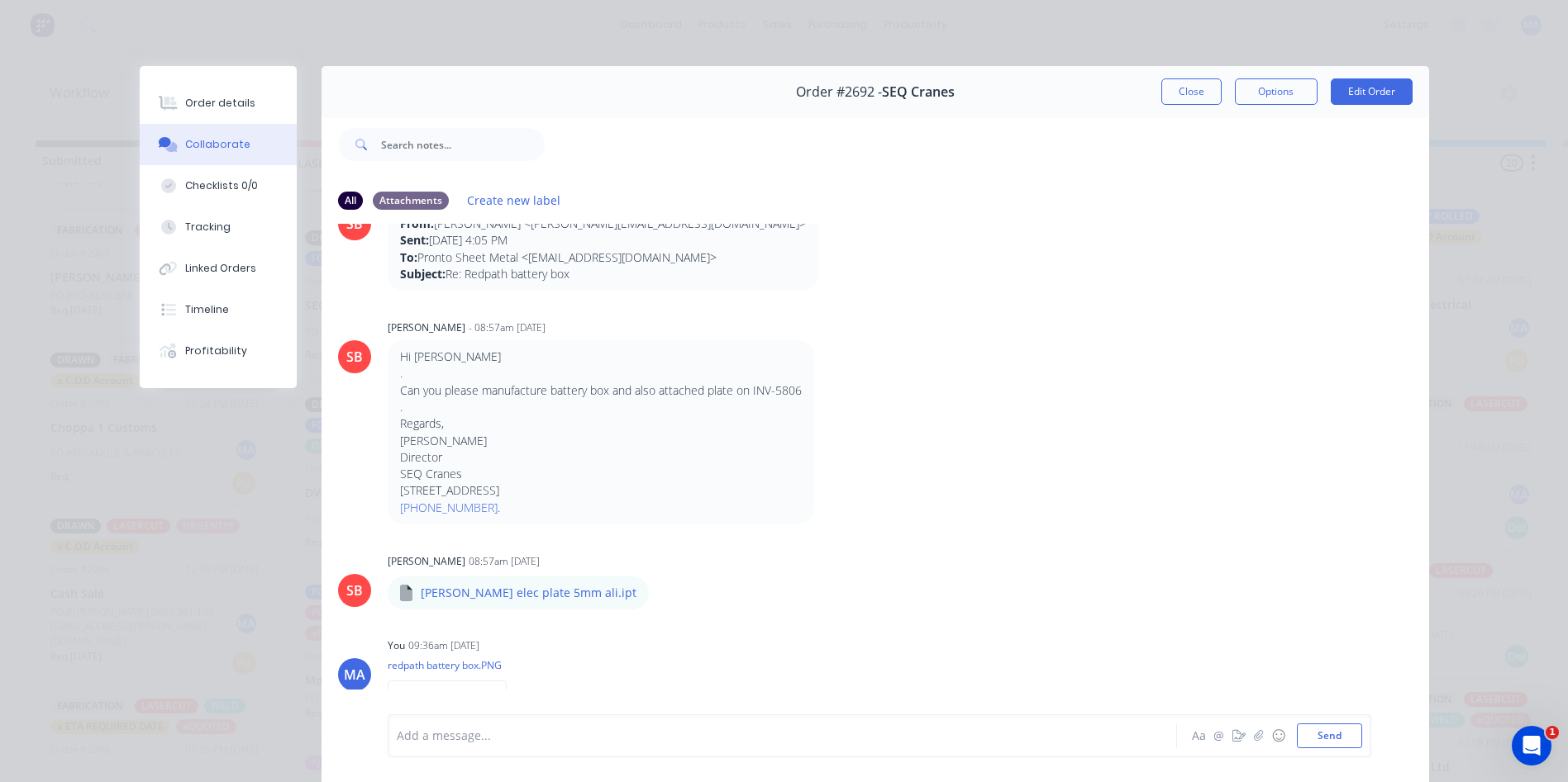
scroll to position [1101, 0]
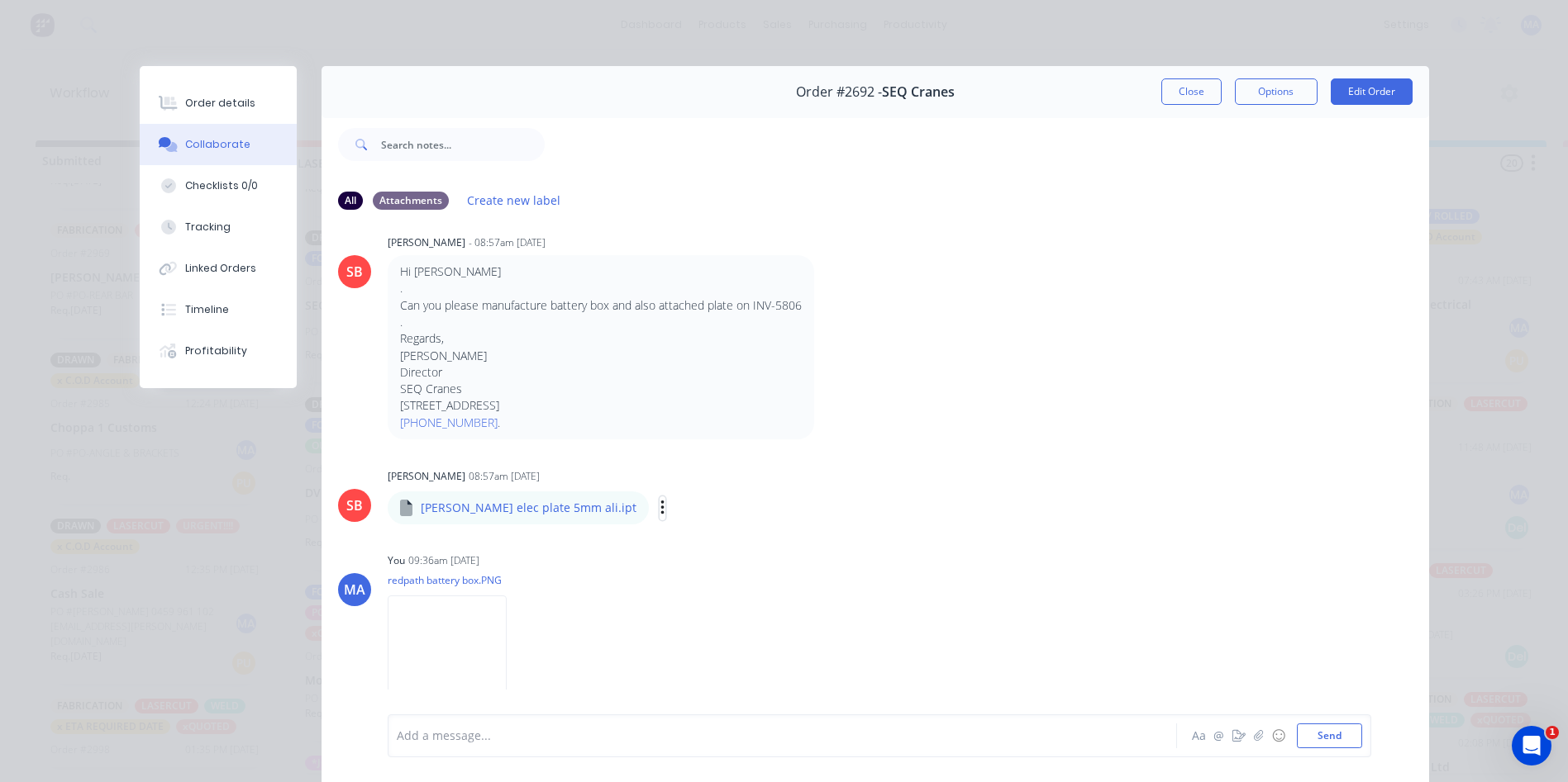
click at [660, 516] on icon "button" at bounding box center [662, 507] width 3 height 15
click at [678, 557] on button "Download" at bounding box center [771, 552] width 186 height 38
drag, startPoint x: 550, startPoint y: 524, endPoint x: 415, endPoint y: 522, distance: 135.0
click at [421, 516] on p "[PERSON_NAME] elec plate 5mm ali.ipt" at bounding box center [529, 507] width 216 height 16
copy p "[PERSON_NAME] elec plate 5mm ali"
